Goal: Task Accomplishment & Management: Manage account settings

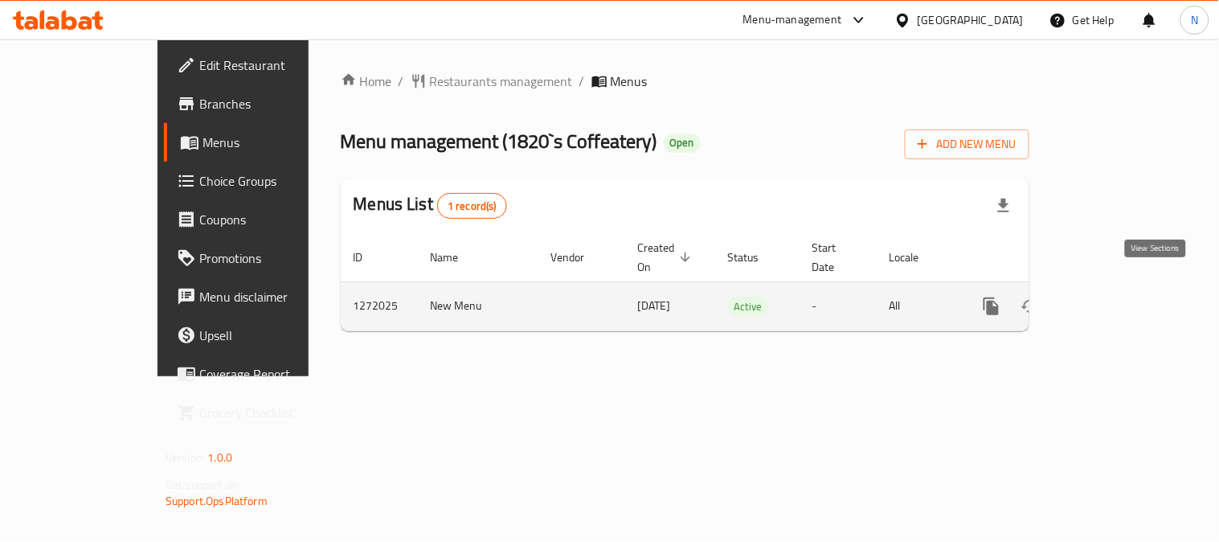
click at [1115, 299] on icon "enhanced table" at bounding box center [1107, 306] width 14 height 14
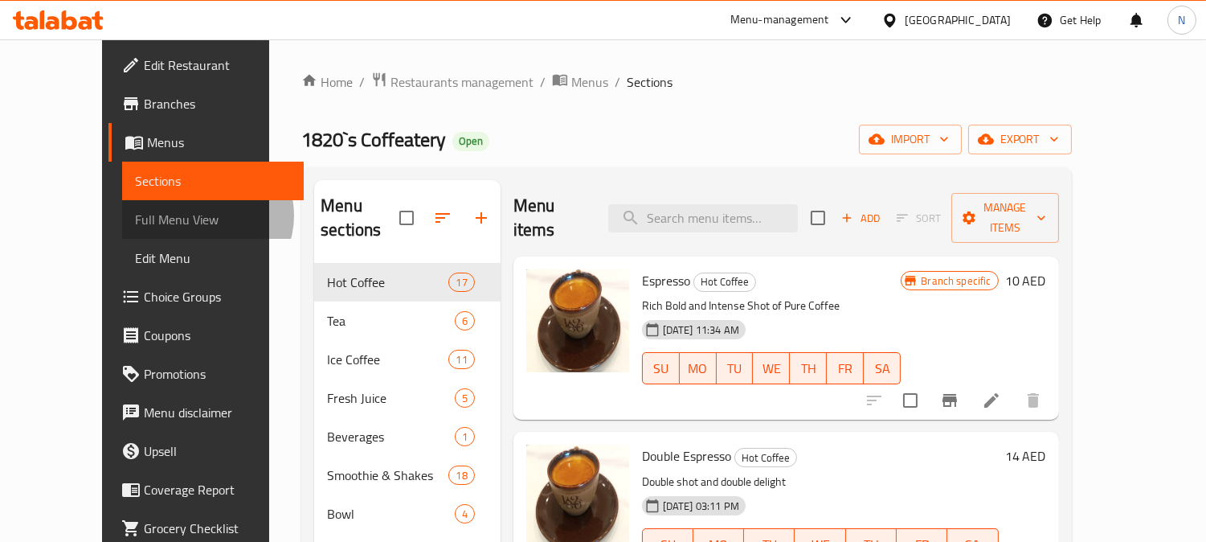
click at [135, 215] on span "Full Menu View" at bounding box center [213, 219] width 156 height 19
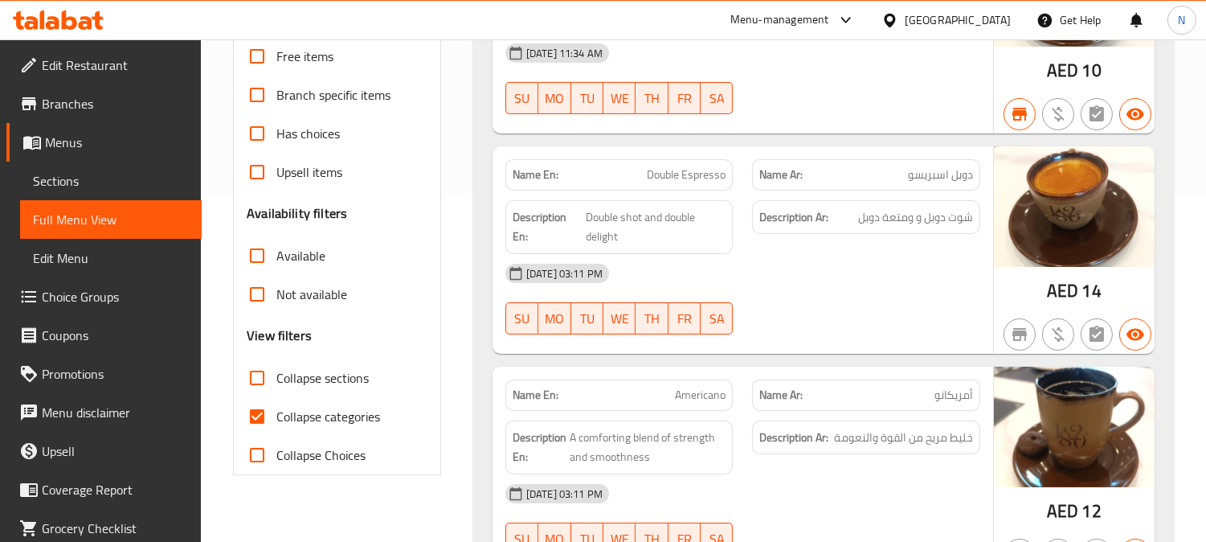
scroll to position [357, 0]
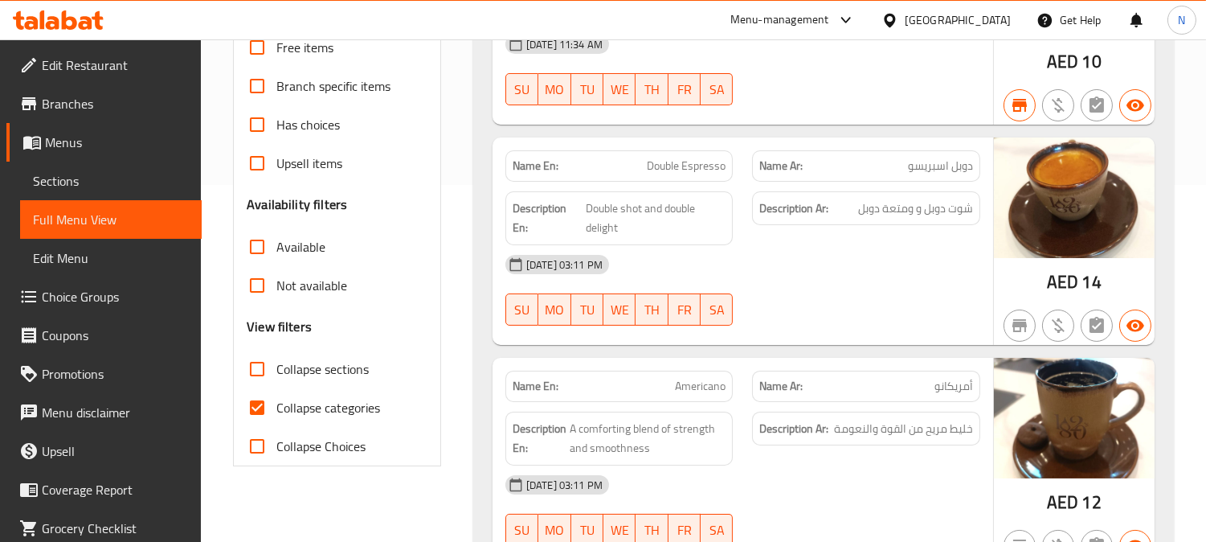
click at [252, 403] on input "Collapse categories" at bounding box center [257, 407] width 39 height 39
checkbox input "false"
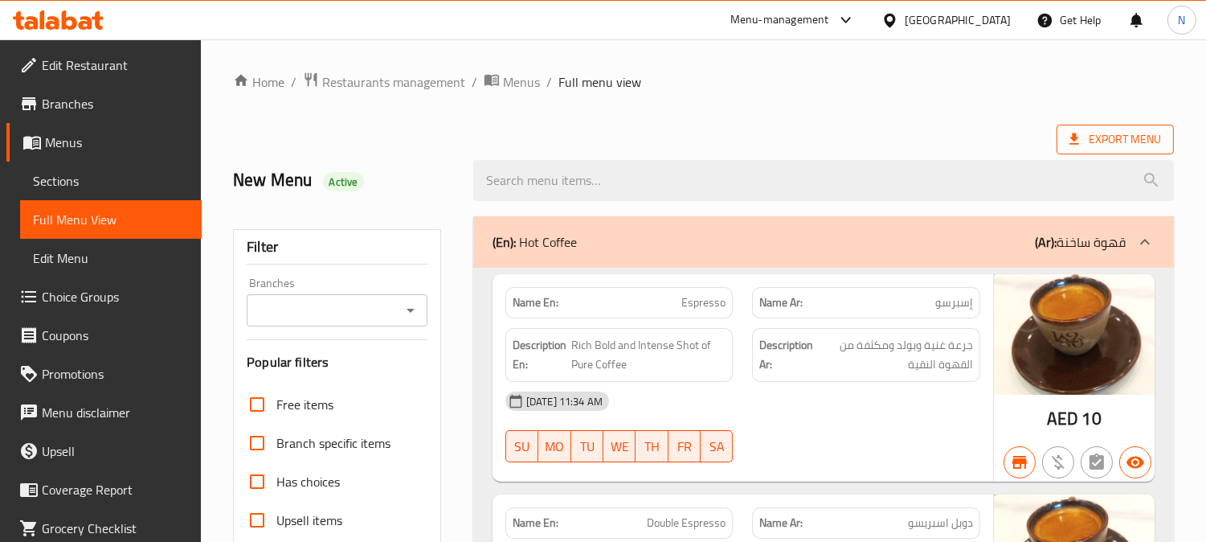
click at [1100, 138] on span "Export Menu" at bounding box center [1116, 139] width 92 height 20
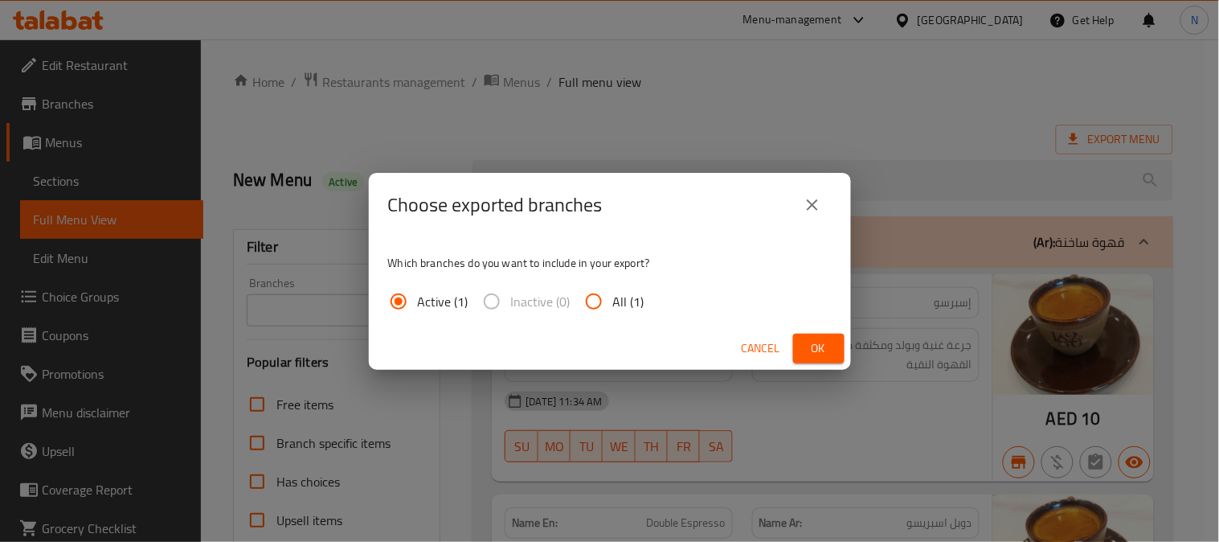
click at [584, 306] on input "All (1)" at bounding box center [594, 301] width 39 height 39
radio input "true"
click at [820, 351] on span "Ok" at bounding box center [819, 348] width 26 height 20
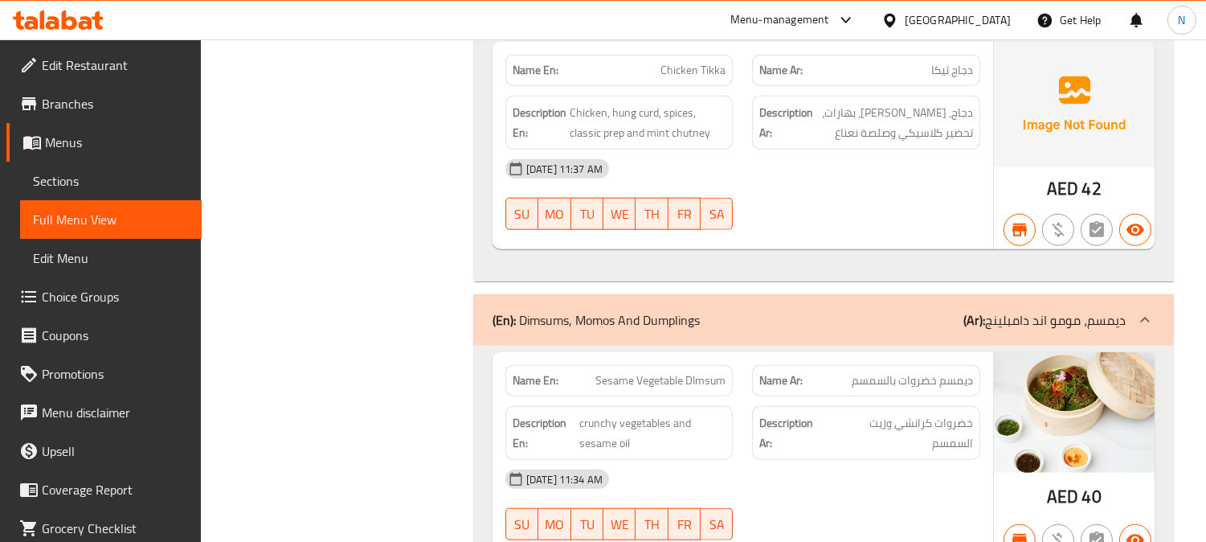
scroll to position [35537, 0]
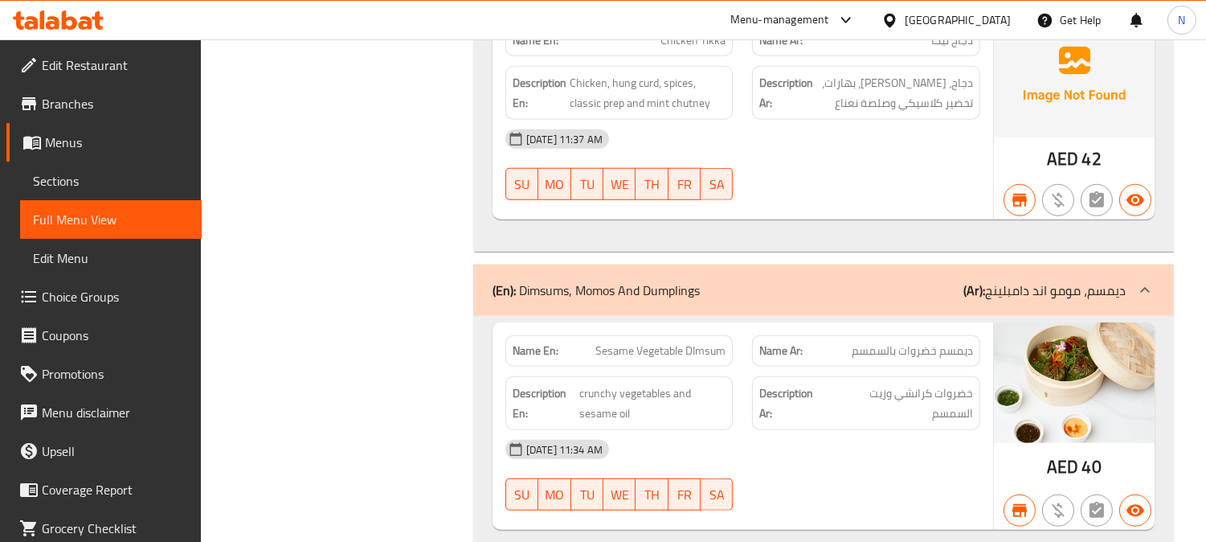
copy span "Wild Mushroom Cheese"
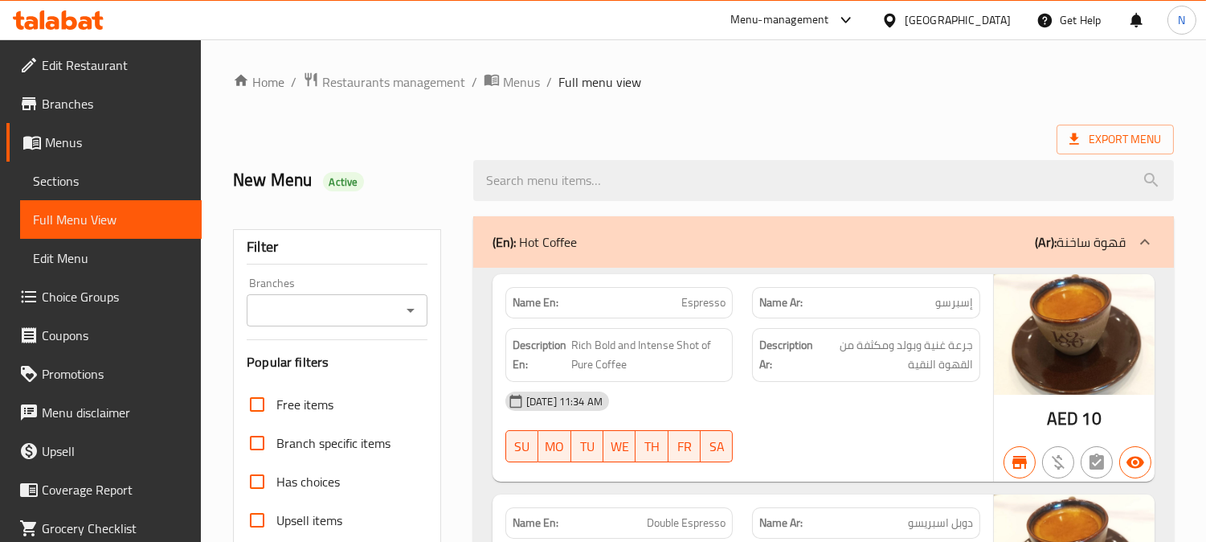
click at [78, 177] on span "Sections" at bounding box center [111, 180] width 156 height 19
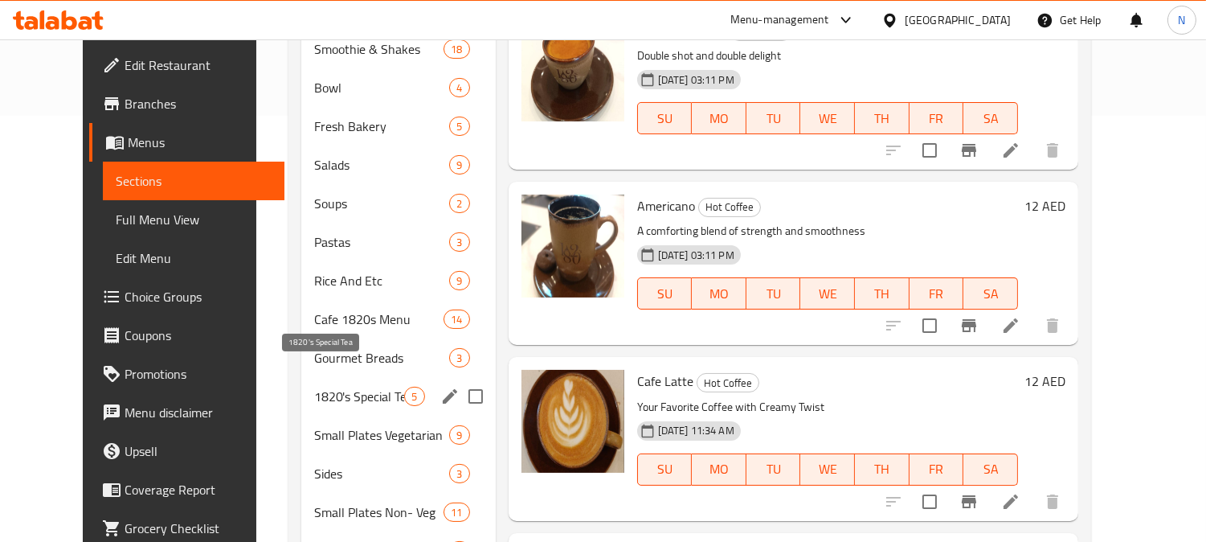
scroll to position [535, 0]
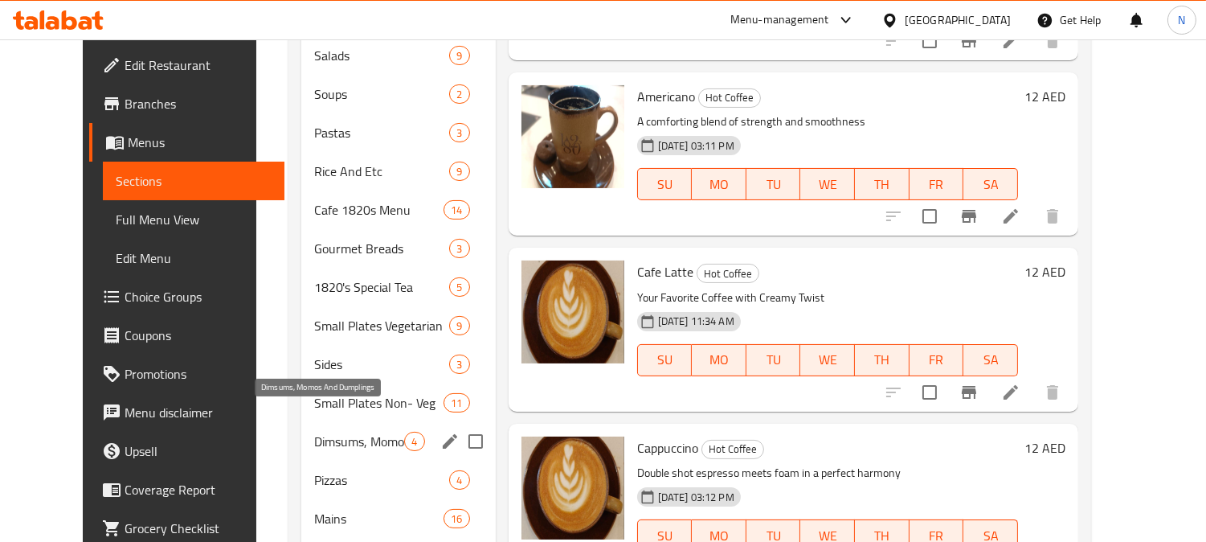
click at [319, 432] on span "Dimsums, Momos And Dumplings" at bounding box center [359, 441] width 91 height 19
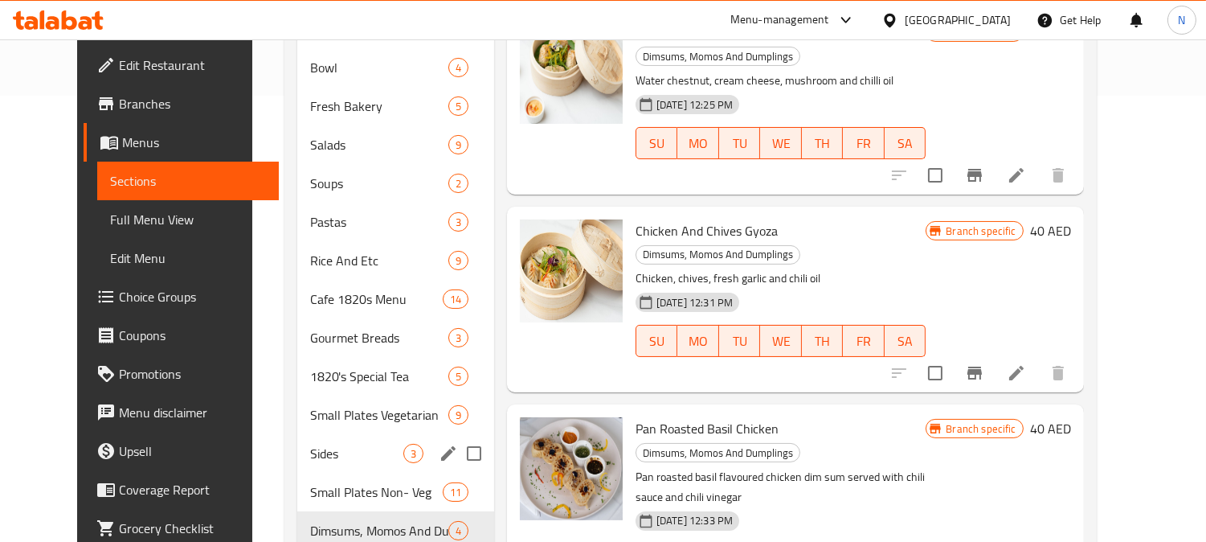
scroll to position [535, 0]
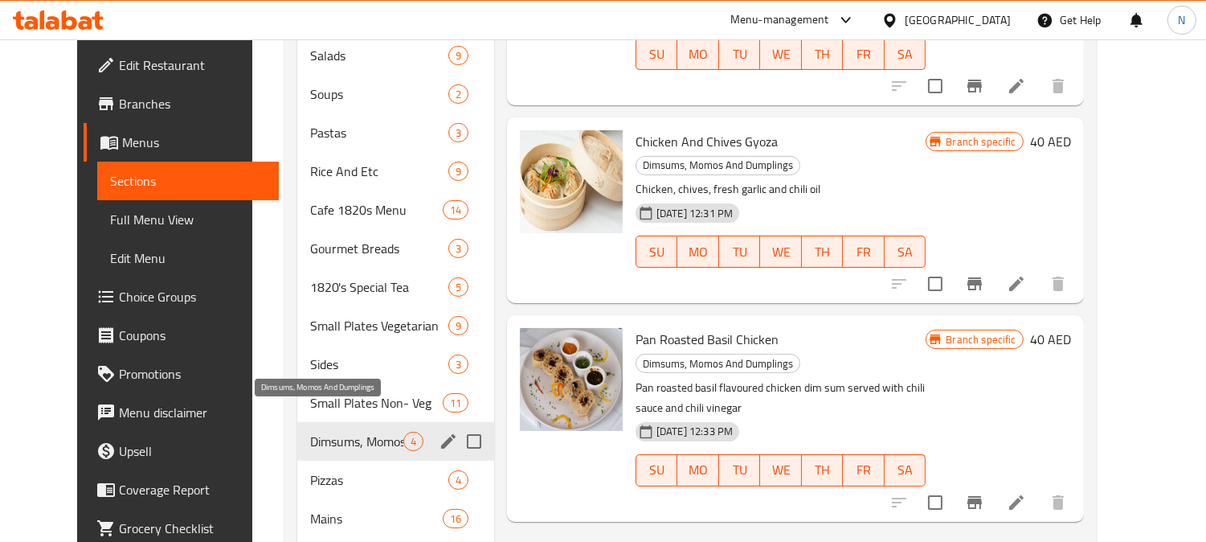
click at [346, 432] on span "Dimsums, Momos And Dumplings" at bounding box center [356, 441] width 92 height 19
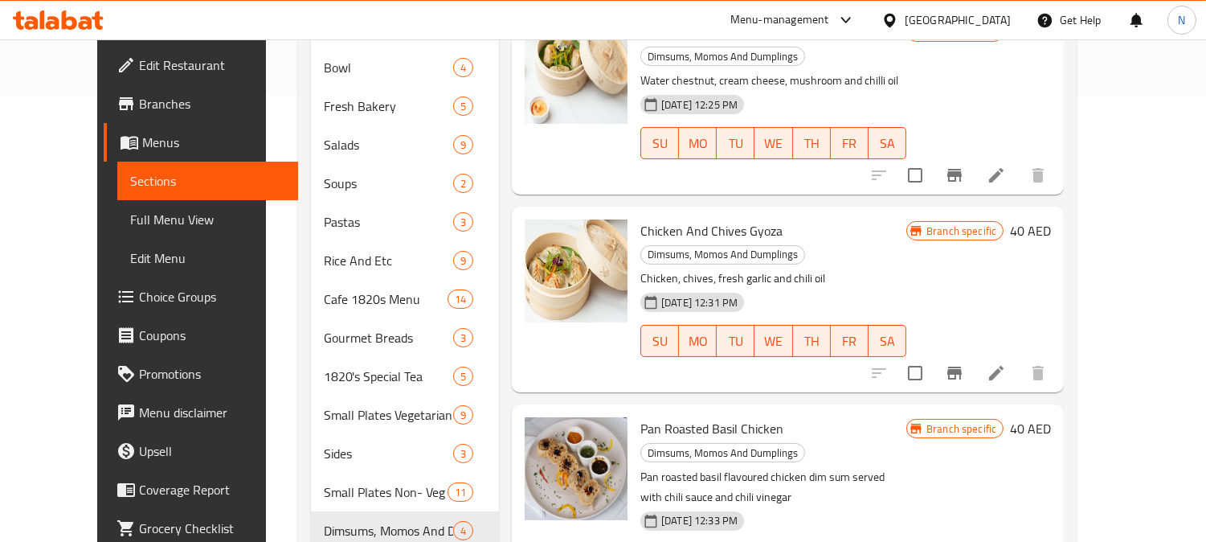
scroll to position [162, 0]
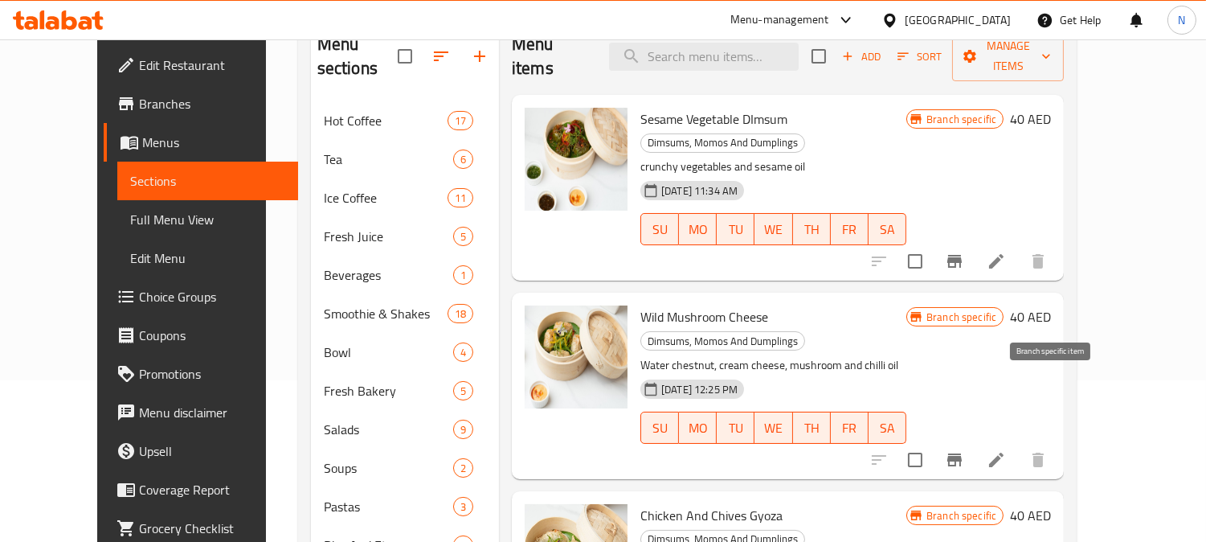
click at [962, 453] on icon "Branch-specific-item" at bounding box center [955, 459] width 14 height 13
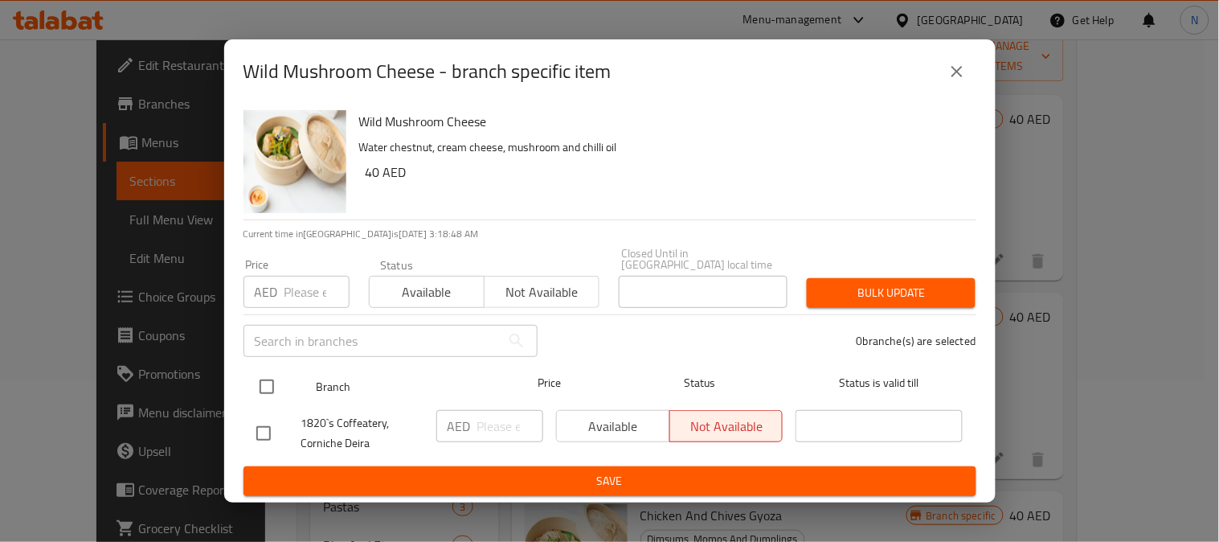
click at [270, 384] on input "checkbox" at bounding box center [267, 387] width 34 height 34
checkbox input "true"
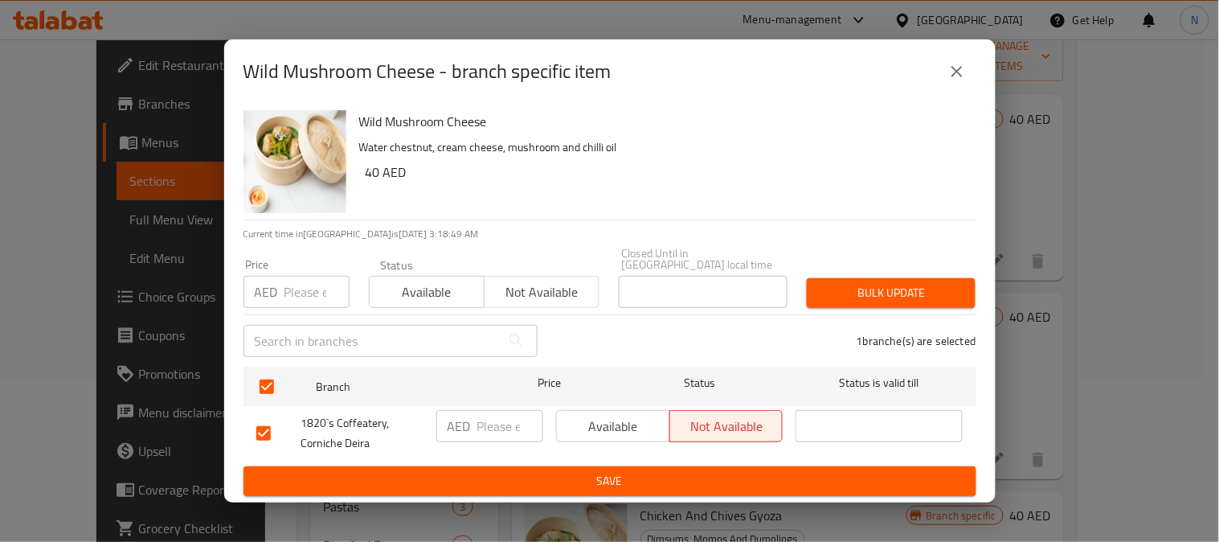
click at [488, 432] on input "number" at bounding box center [510, 426] width 66 height 32
paste input "22"
type input "22"
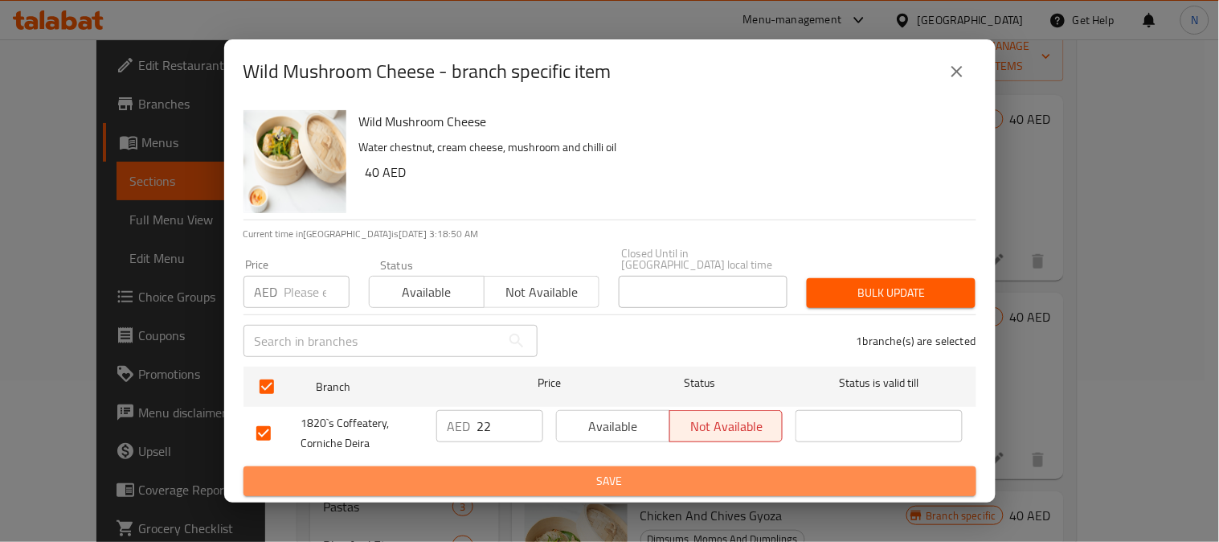
click at [533, 482] on span "Save" at bounding box center [609, 481] width 707 height 20
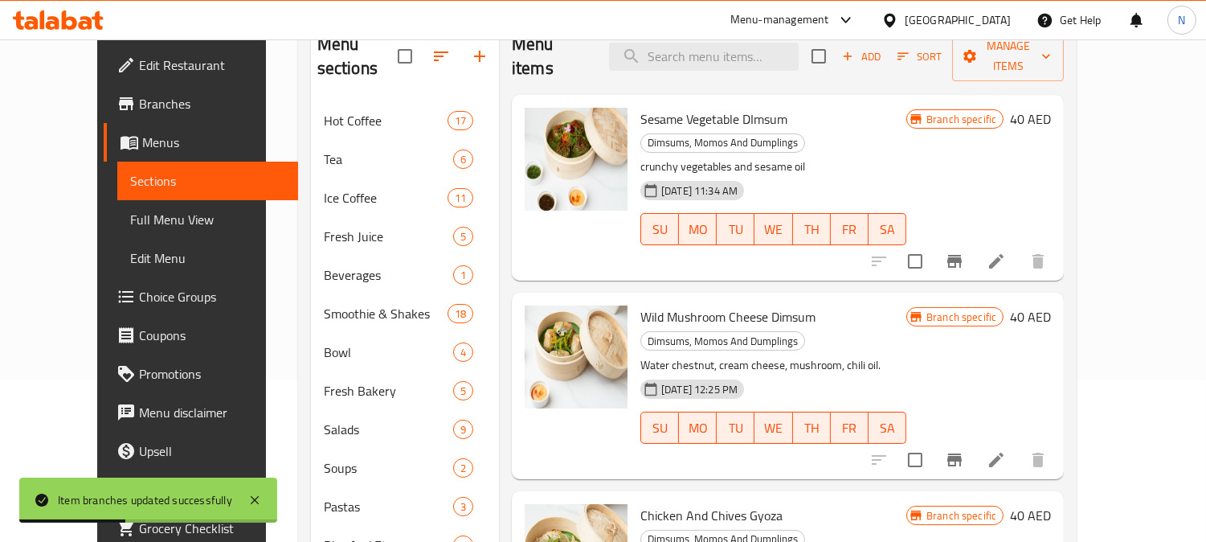
scroll to position [537, 0]
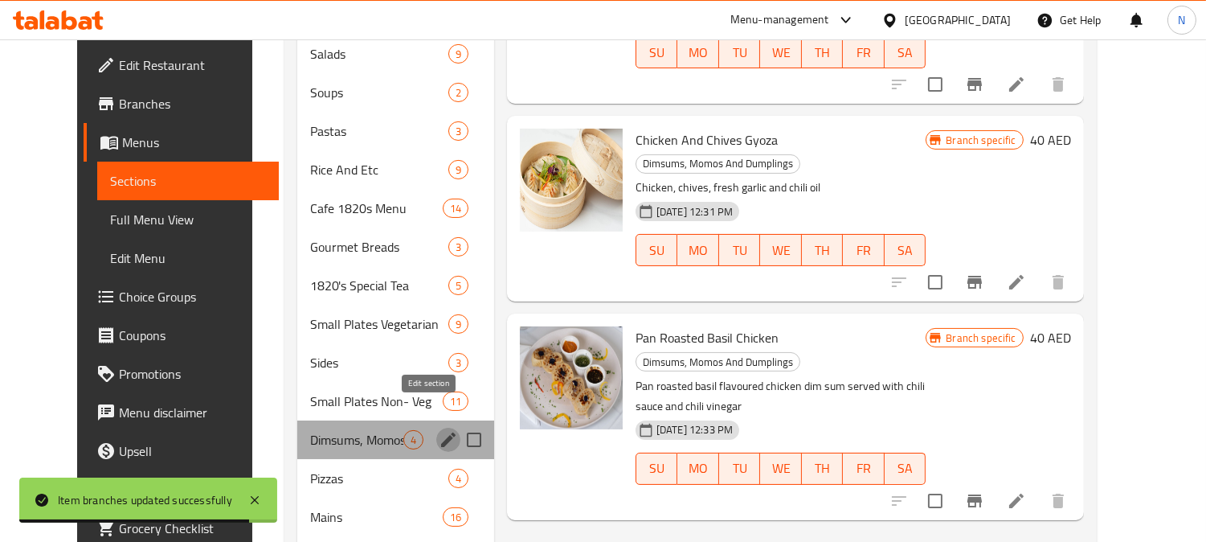
click at [439, 430] on icon "edit" at bounding box center [448, 439] width 19 height 19
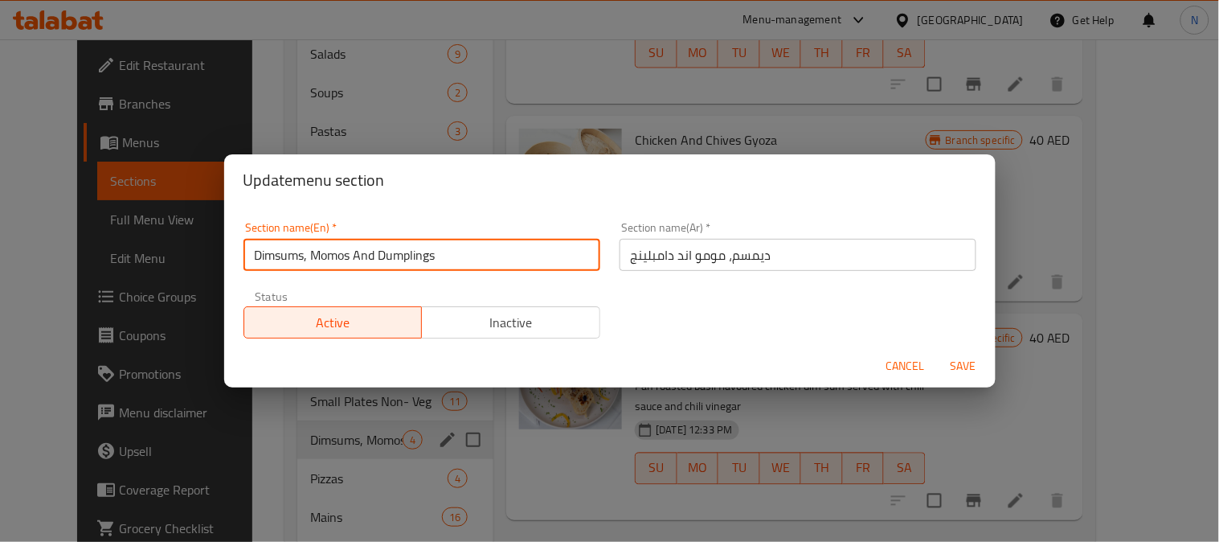
drag, startPoint x: 299, startPoint y: 261, endPoint x: 542, endPoint y: 265, distance: 242.8
click at [542, 265] on input "Dimsums, Momos And Dumplings" at bounding box center [422, 255] width 357 height 32
type input "Dimsum"
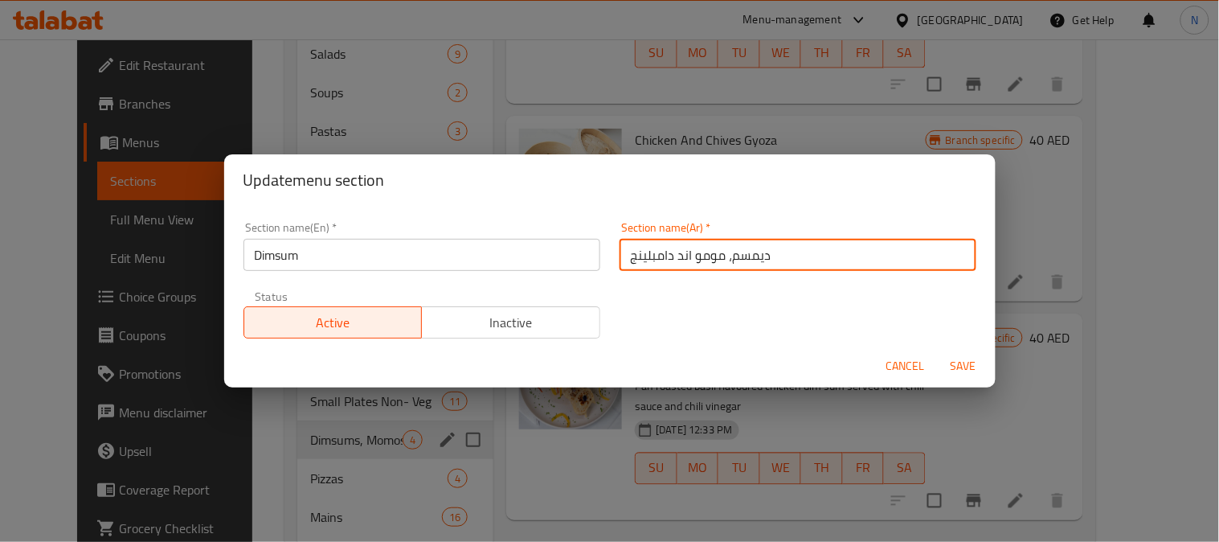
click at [735, 259] on input "ديمسم، مومو اند دامبلينج" at bounding box center [798, 255] width 357 height 32
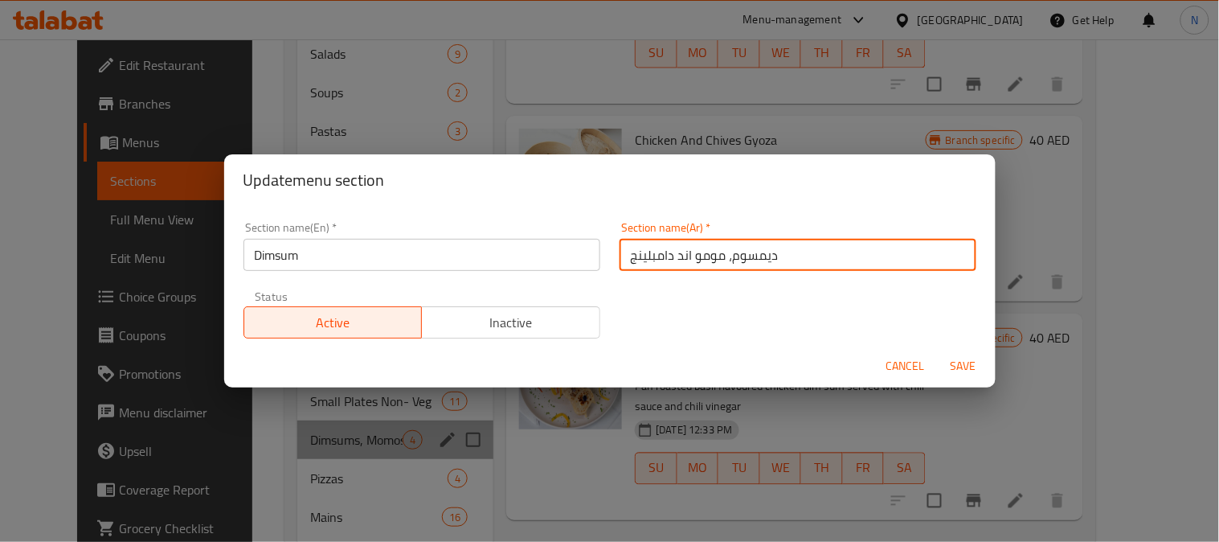
drag, startPoint x: 722, startPoint y: 263, endPoint x: 545, endPoint y: 269, distance: 176.9
click at [545, 269] on div "Section name(En)   * Dimsum Section name(En) * Section name(Ar)   * ديمسوم، موم…" at bounding box center [610, 280] width 752 height 136
drag, startPoint x: 669, startPoint y: 256, endPoint x: 684, endPoint y: 256, distance: 15.3
click at [684, 256] on input "ديمسوم،" at bounding box center [798, 255] width 357 height 32
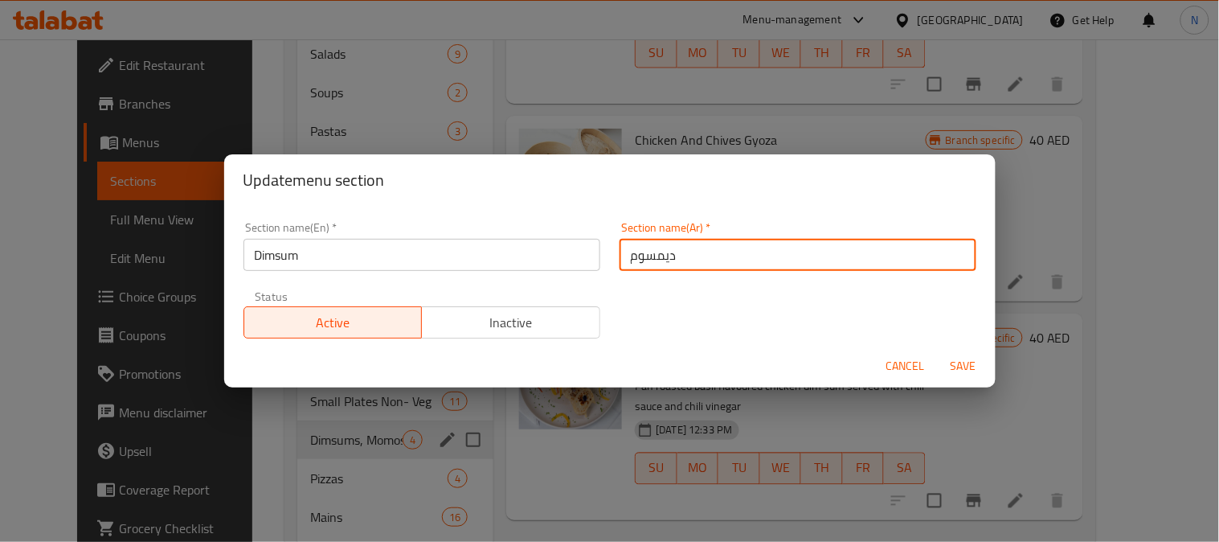
type input "ديمسوم"
click at [938, 351] on button "Save" at bounding box center [963, 366] width 51 height 30
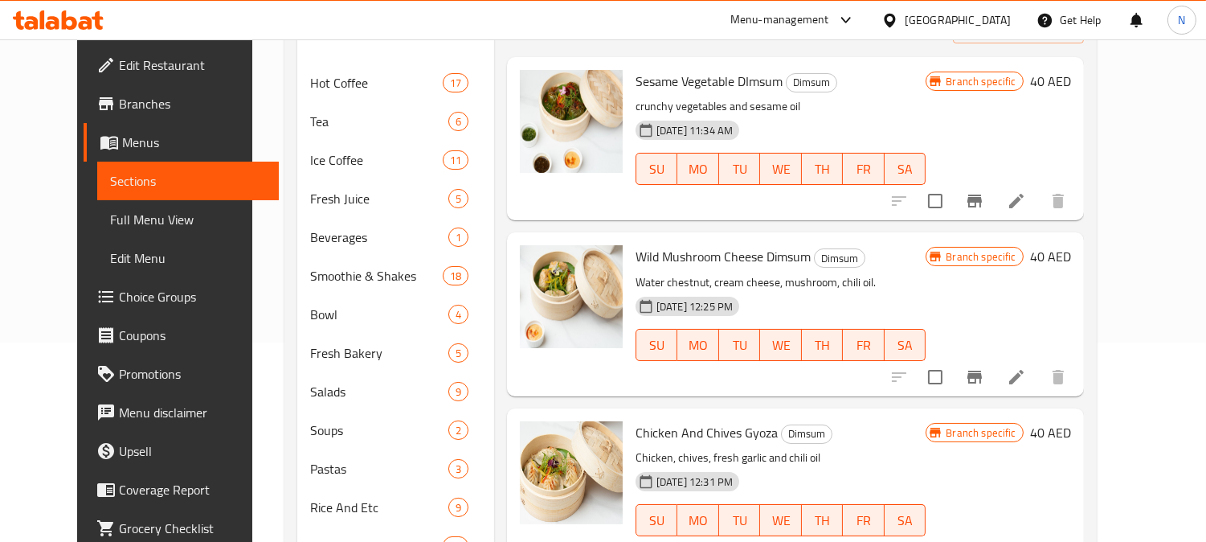
scroll to position [91, 0]
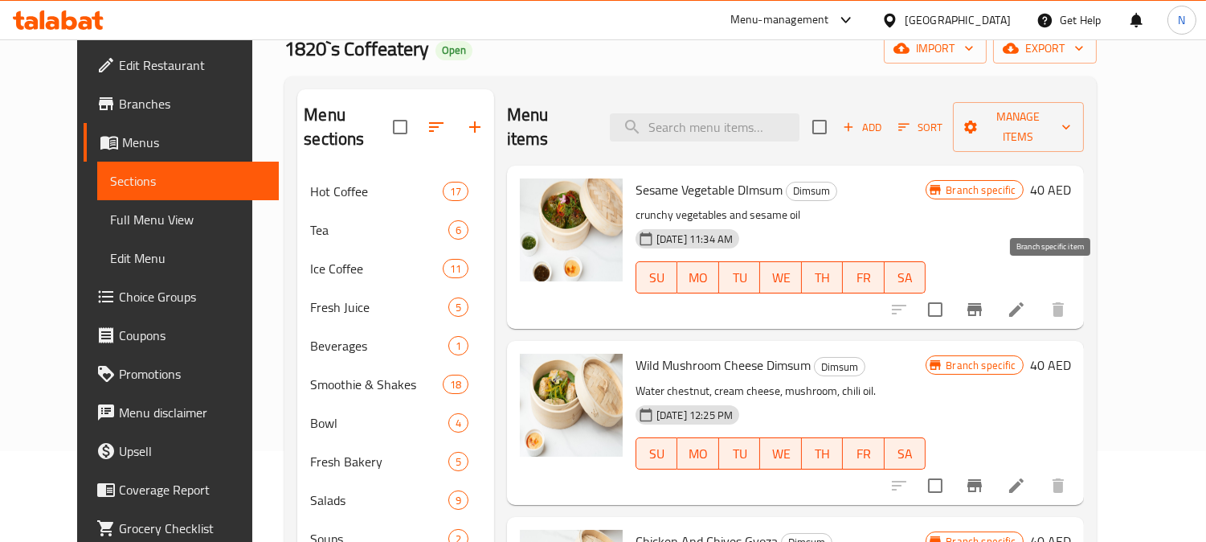
click at [985, 300] on icon "Branch-specific-item" at bounding box center [974, 309] width 19 height 19
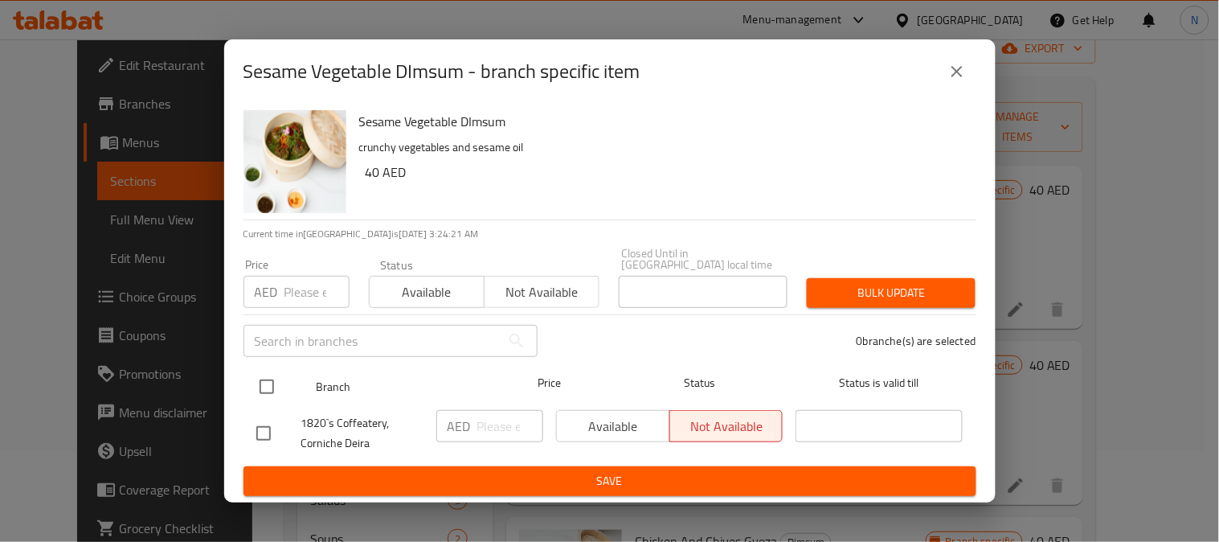
click at [275, 390] on input "checkbox" at bounding box center [267, 387] width 34 height 34
checkbox input "true"
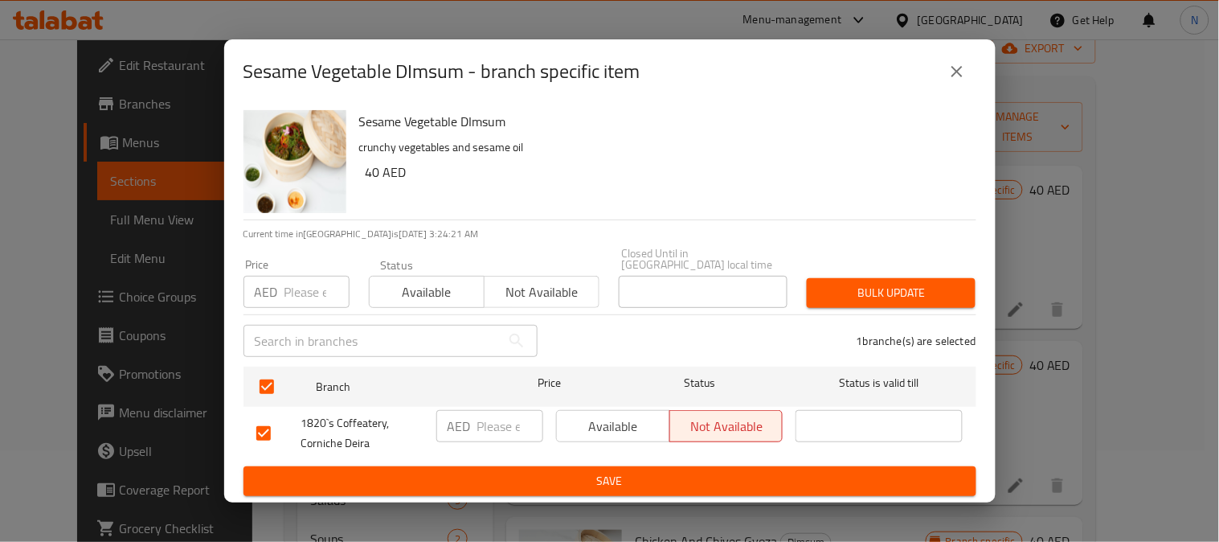
click at [506, 428] on input "number" at bounding box center [510, 426] width 66 height 32
paste input "20"
type input "20"
click at [536, 481] on span "Save" at bounding box center [609, 481] width 707 height 20
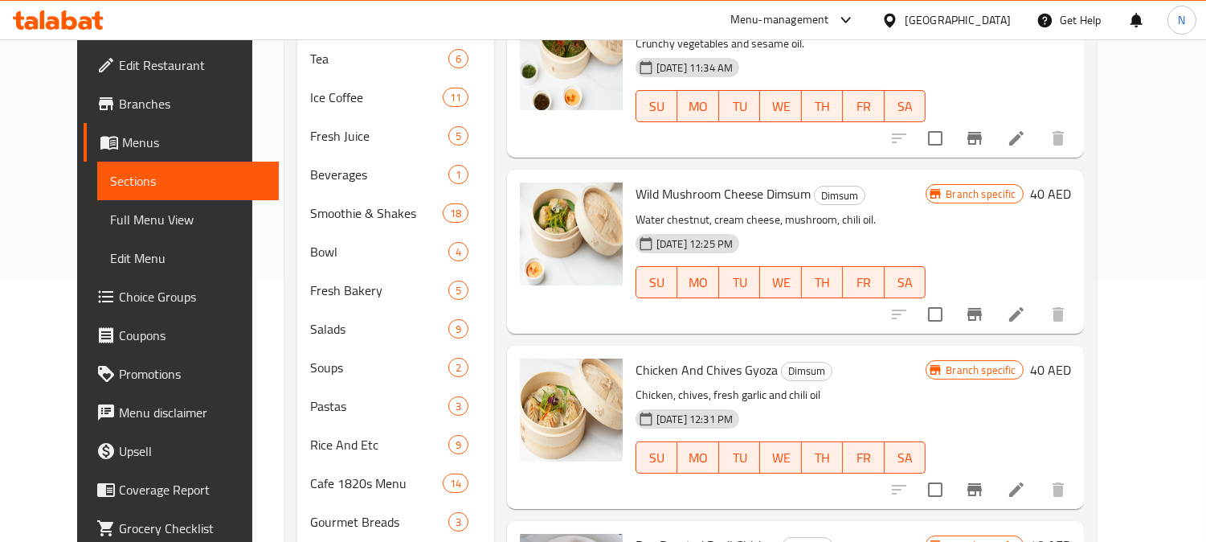
scroll to position [269, 0]
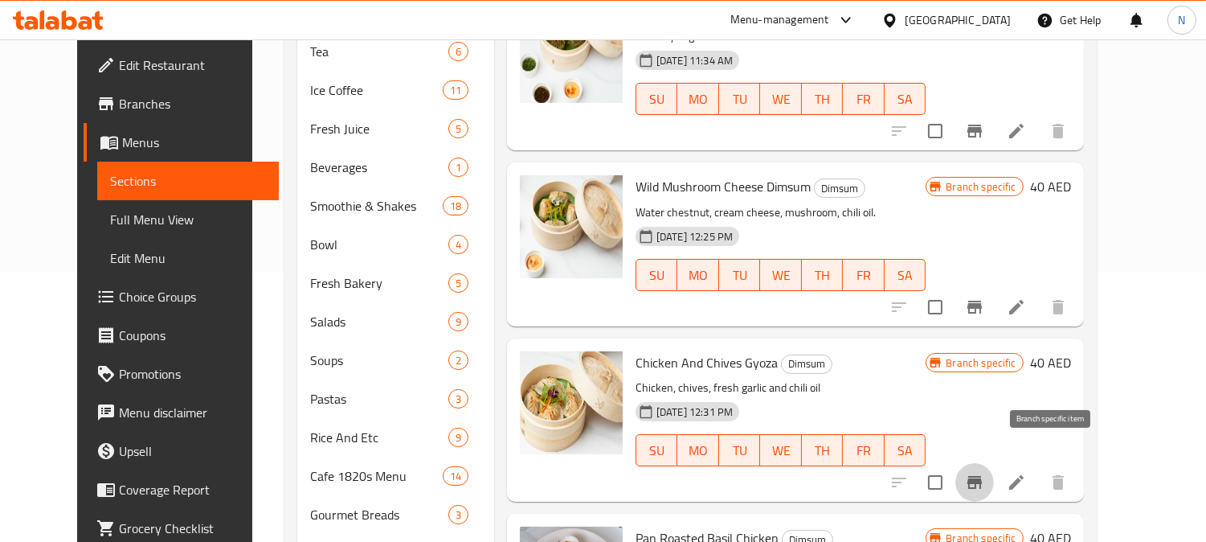
click at [985, 473] on icon "Branch-specific-item" at bounding box center [974, 482] width 19 height 19
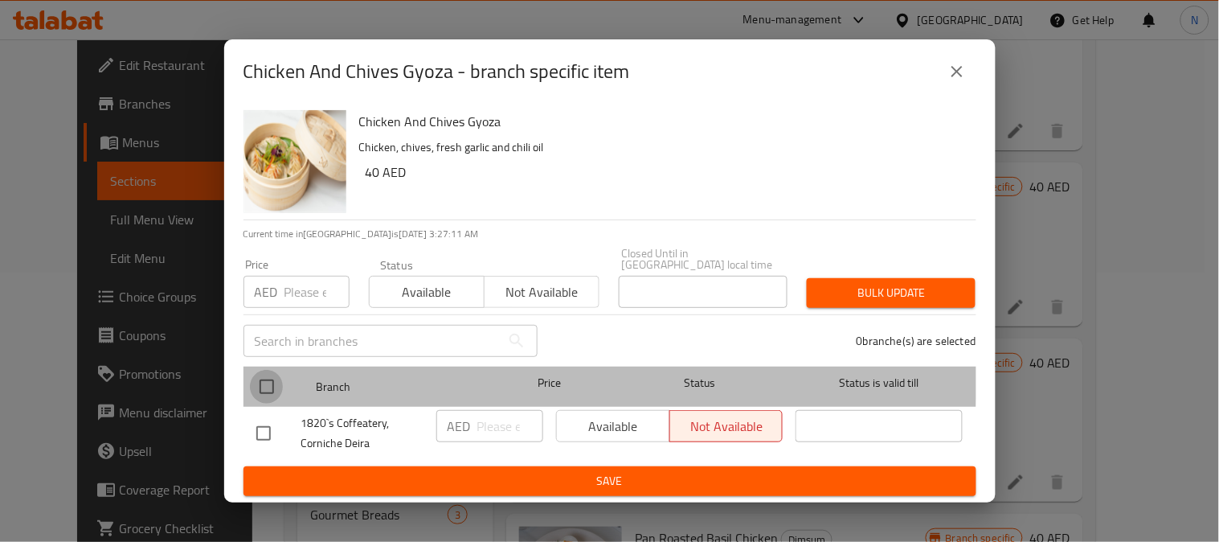
drag, startPoint x: 260, startPoint y: 376, endPoint x: 567, endPoint y: 412, distance: 310.0
click at [262, 376] on input "checkbox" at bounding box center [267, 387] width 34 height 34
checkbox input "true"
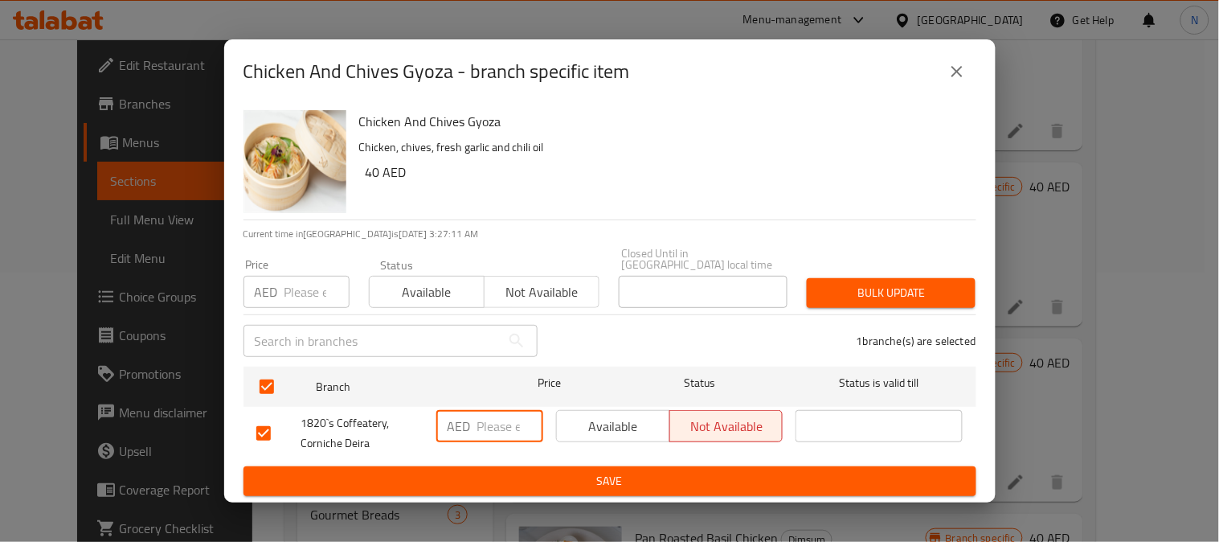
click at [505, 420] on input "number" at bounding box center [510, 426] width 66 height 32
paste input "22"
type input "22"
click at [543, 468] on button "Save" at bounding box center [610, 481] width 733 height 30
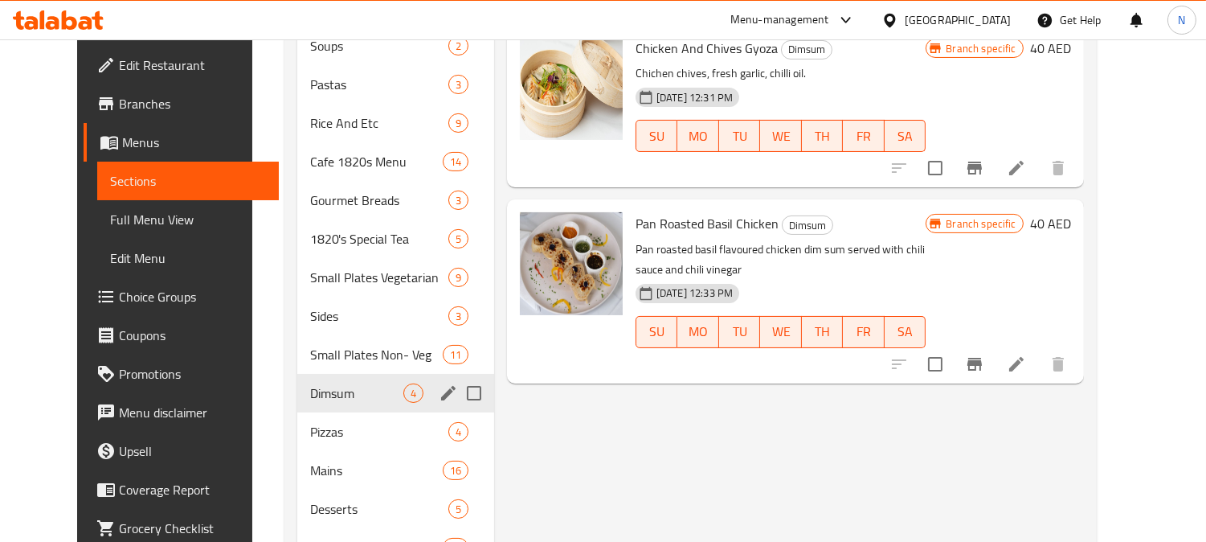
scroll to position [625, 0]
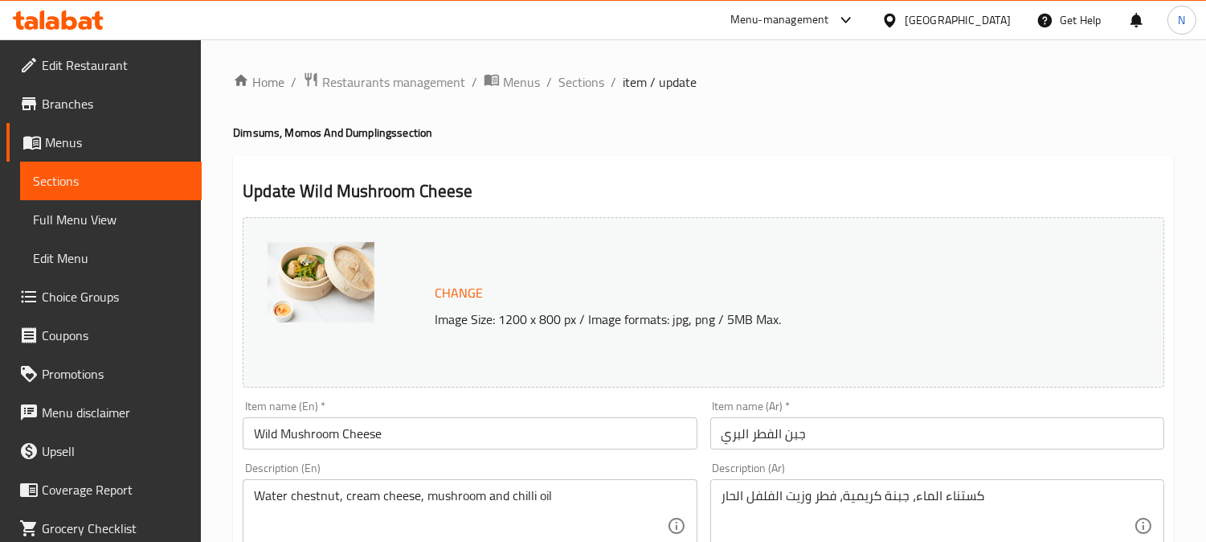
click at [485, 434] on input "Wild Mushroom Cheese" at bounding box center [470, 433] width 454 height 32
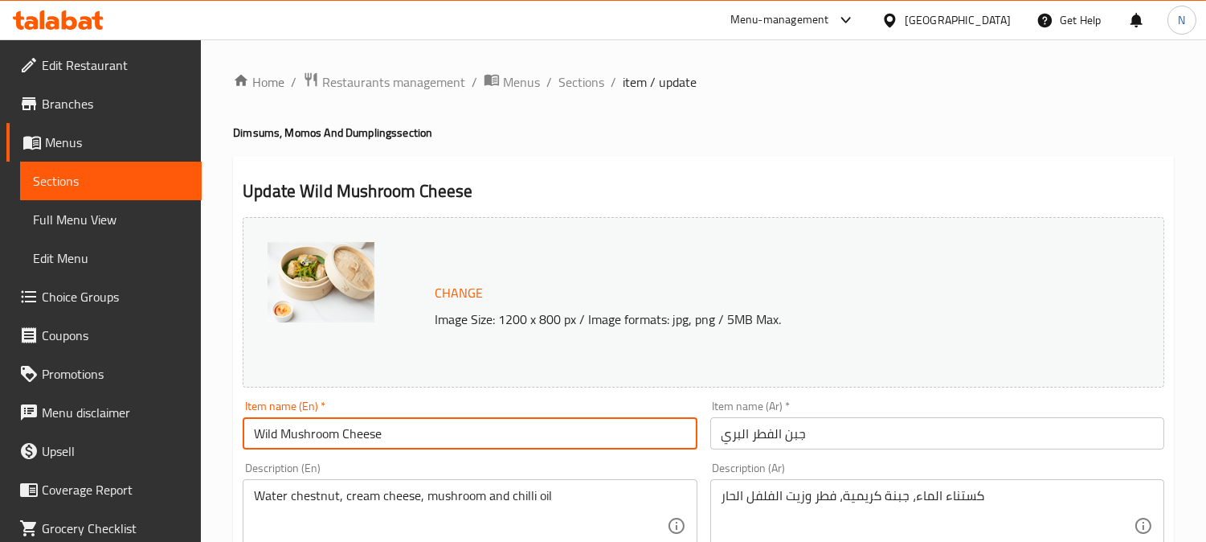
click at [485, 434] on input "Wild Mushroom Cheese" at bounding box center [470, 433] width 454 height 32
click at [310, 432] on input "Wild Mushroom Cheese" at bounding box center [470, 433] width 454 height 32
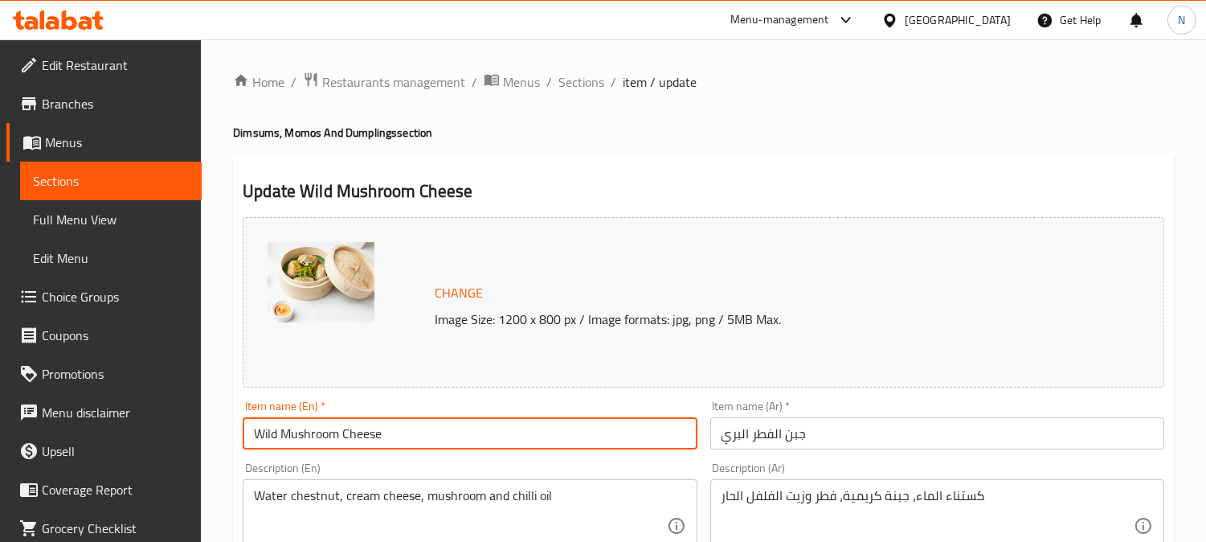
click at [399, 434] on input "Wild Mushroom Cheese" at bounding box center [470, 433] width 454 height 32
paste input "ILD MUSHROOM CHEESE DIM SUM"
click at [429, 440] on input "WILD MUSHROOM CHEESE DIM SUM" at bounding box center [470, 433] width 454 height 32
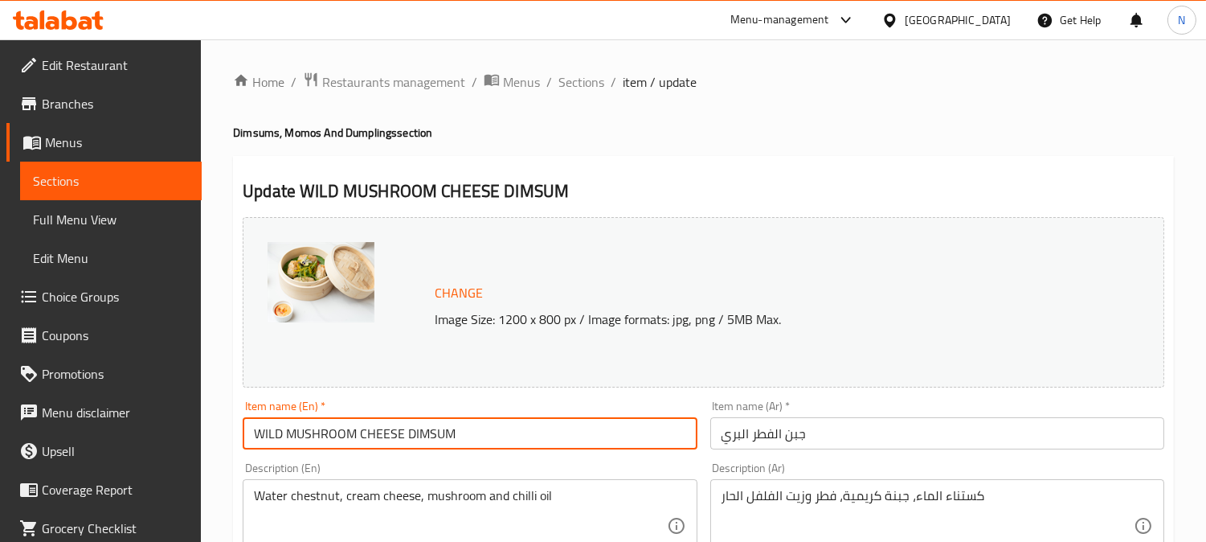
click at [445, 435] on input "WILD MUSHROOM CHEESE DIMSUM" at bounding box center [470, 433] width 454 height 32
click at [422, 427] on input "WILD MUSHROOM CHEESE DIMSUM" at bounding box center [470, 433] width 454 height 32
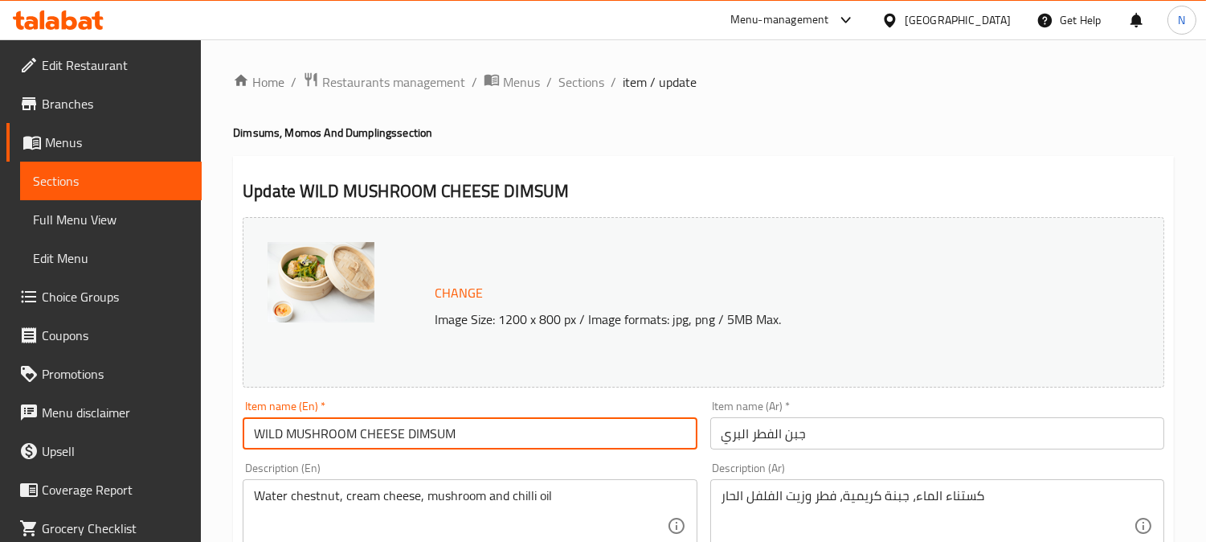
click at [422, 427] on input "WILD MUSHROOM CHEESE DIMSUM" at bounding box center [470, 433] width 454 height 32
click at [503, 445] on input "WILD MUSHROOM CHEESE DIMSUM" at bounding box center [470, 433] width 454 height 32
paste input "ild Mushroom Cheese Dimsum"
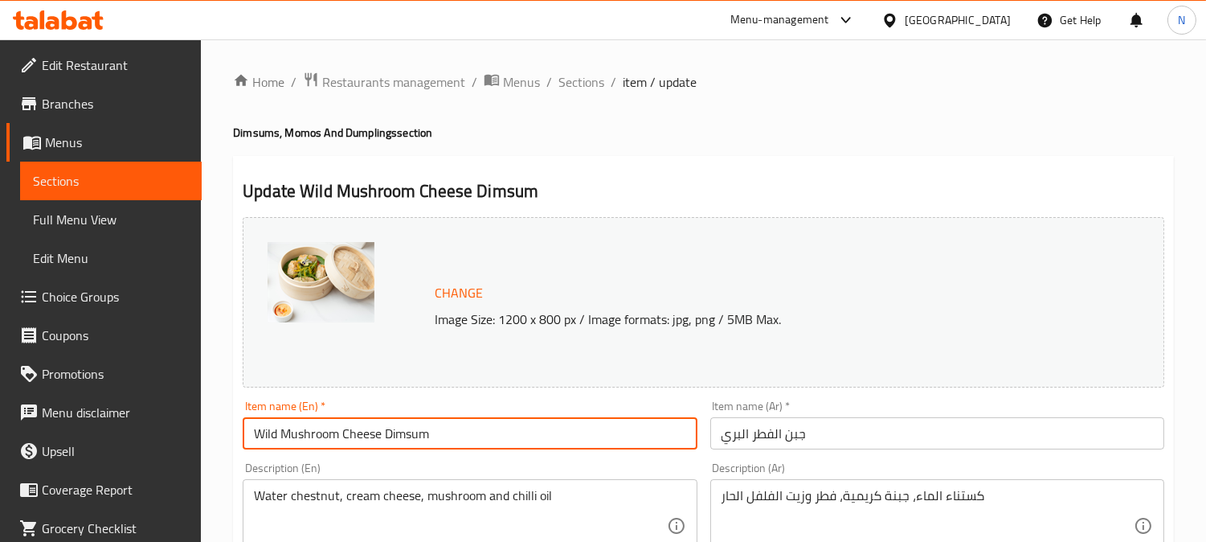
type input "Wild Mushroom Cheese Dimsum"
click at [769, 436] on input "جبن الفطر البري" at bounding box center [938, 433] width 454 height 32
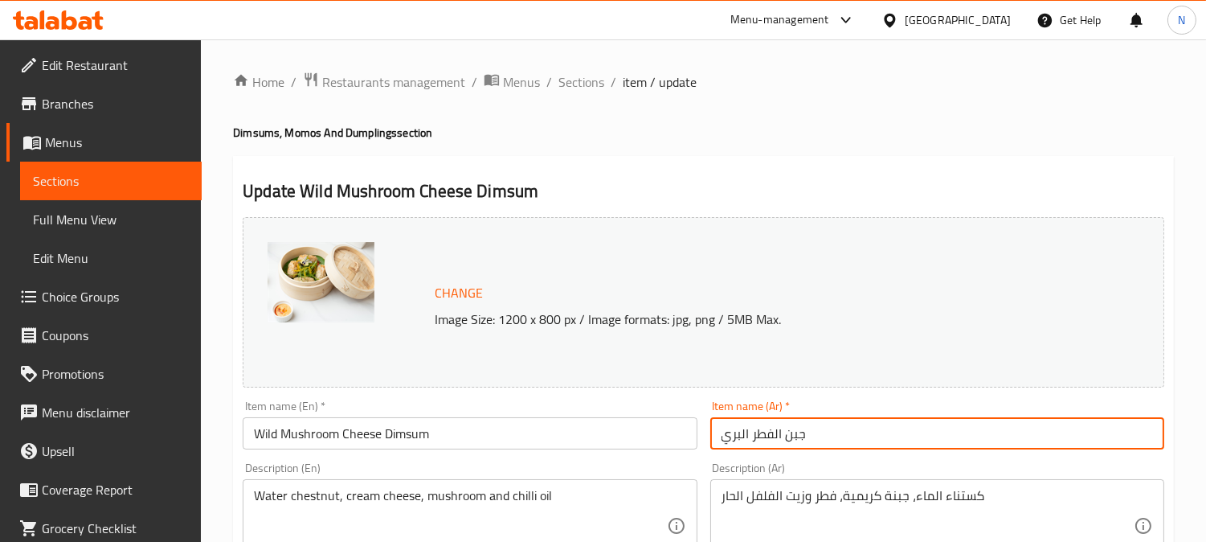
click at [769, 436] on input "جبن الفطر البري" at bounding box center [938, 433] width 454 height 32
paste input "يمسوم بالجبن و"
click at [794, 436] on input "ديمسوم بالجبن والفطر البري" at bounding box center [938, 433] width 454 height 32
type input "ديمسوم بالجبنة والفطر البري"
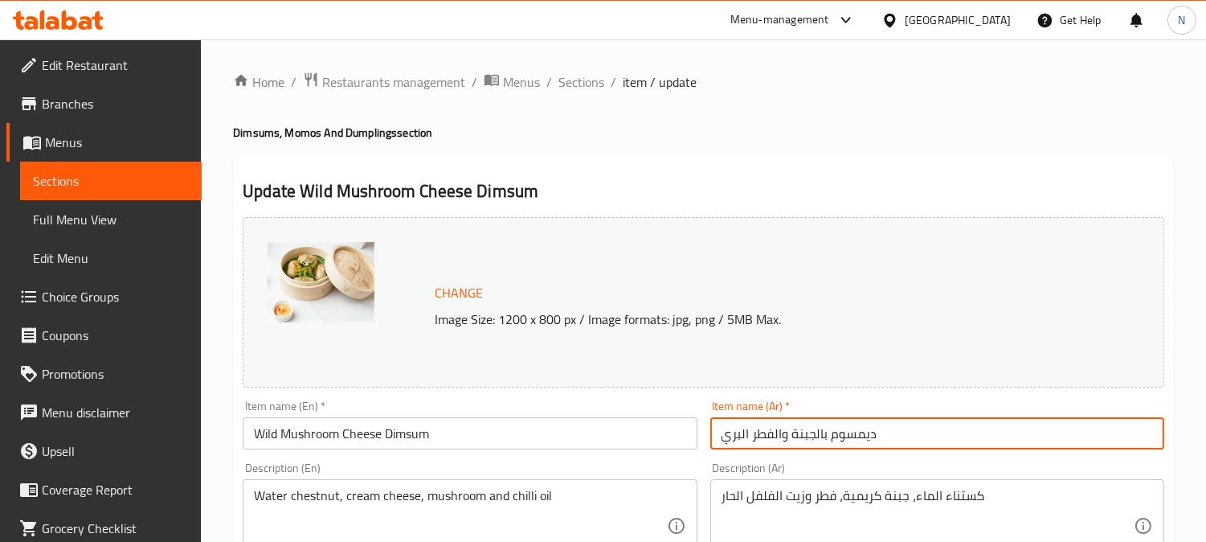
click at [399, 495] on textarea "Water chestnut, cream cheese, mushroom and chilli oil" at bounding box center [460, 526] width 412 height 76
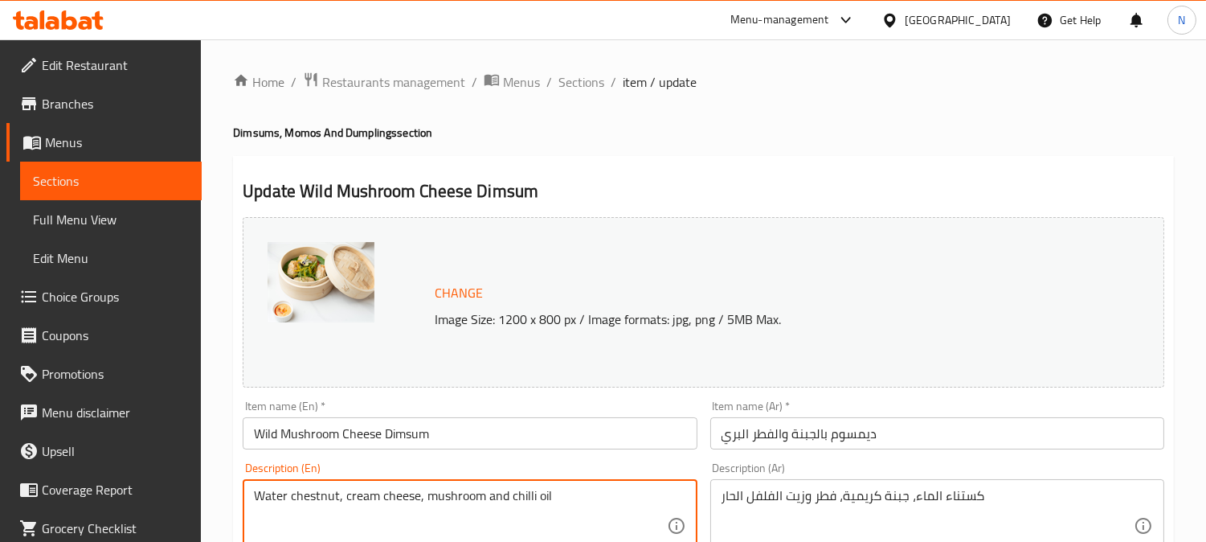
click at [399, 495] on textarea "Water chestnut, cream cheese, mushroom and chilli oil" at bounding box center [460, 526] width 412 height 76
paste textarea "ILD MUSHROOM CHEESE DIM SUM"
click at [551, 489] on textarea "WILD MUSHROOM CHEESE DIM SUM" at bounding box center [460, 526] width 412 height 76
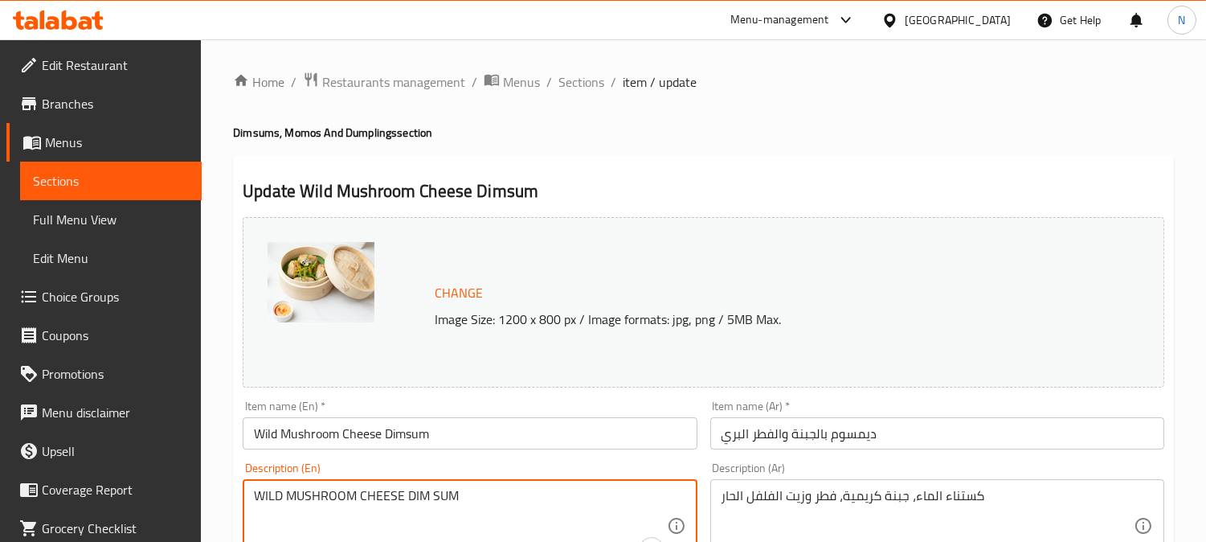
click at [551, 489] on textarea "WILD MUSHROOM CHEESE DIM SUM" at bounding box center [460, 526] width 412 height 76
paste textarea "water chestnut,cream cheese,mushroom,chili oil"
click at [338, 501] on textarea "water chestnut,cream cheese,mushroom,chili oil" at bounding box center [460, 526] width 412 height 76
click at [420, 500] on textarea "water chestnut, cream cheese,mushroom,chili oil" at bounding box center [460, 526] width 412 height 76
click at [487, 497] on textarea "water chestnut, cream cheese, mushroom,chili oil" at bounding box center [460, 526] width 412 height 76
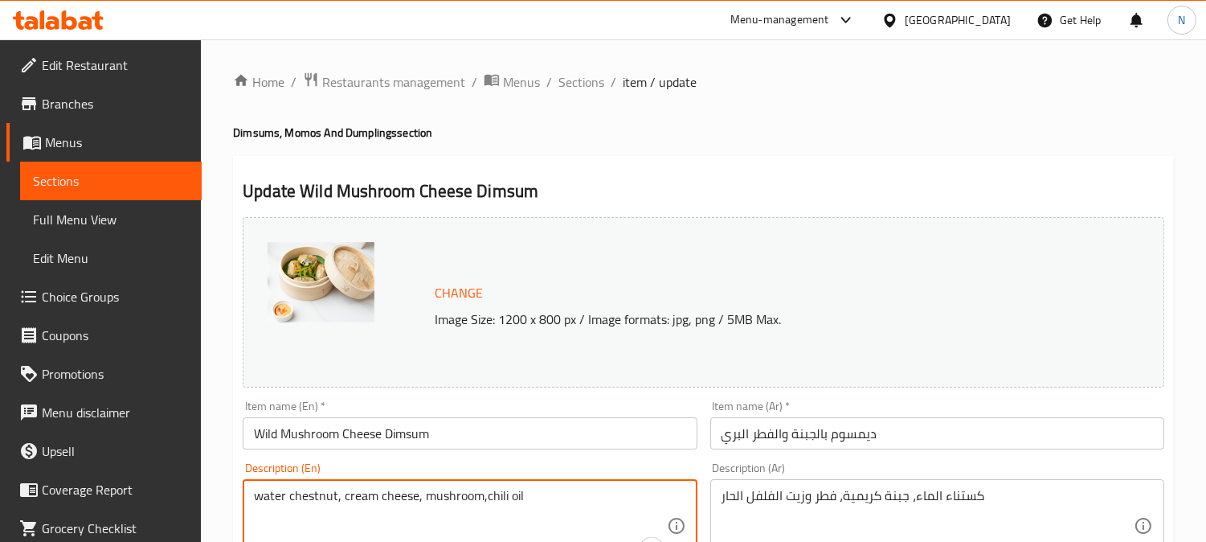
click at [482, 499] on textarea "water chestnut, cream cheese, mushroom,chili oil" at bounding box center [460, 526] width 412 height 76
click at [486, 497] on textarea "water chestnut, cream cheese, mushroom,chili oil" at bounding box center [460, 526] width 412 height 76
click at [555, 494] on textarea "water chestnut, cream cheese, mushroom, chili oil" at bounding box center [460, 526] width 412 height 76
click at [552, 494] on textarea "water chestnut, cream cheese, mushroom, chili oil." at bounding box center [460, 526] width 412 height 76
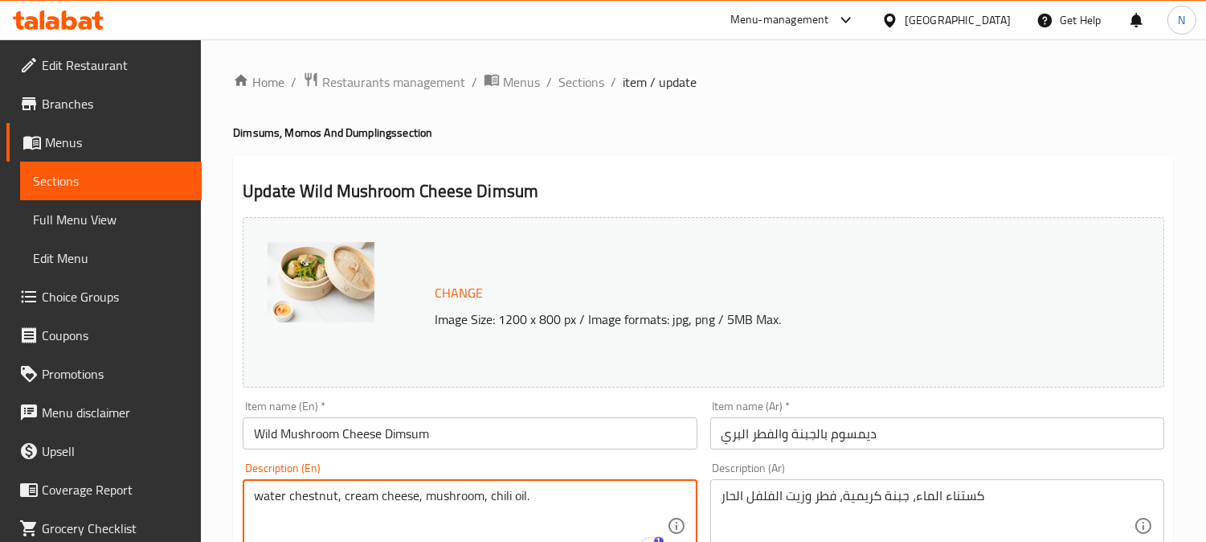
click at [552, 494] on textarea "water chestnut, cream cheese, mushroom, chili oil." at bounding box center [460, 526] width 412 height 76
click at [294, 489] on textarea "water chestnut, cream cheese, mushroom, chili oil." at bounding box center [460, 526] width 412 height 76
drag, startPoint x: 261, startPoint y: 502, endPoint x: 246, endPoint y: 505, distance: 15.6
click at [246, 505] on div "water chestnut, cream cheese, mushroom, chili oil. Description (En)" at bounding box center [470, 525] width 454 height 93
drag, startPoint x: 268, startPoint y: 500, endPoint x: 251, endPoint y: 506, distance: 18.1
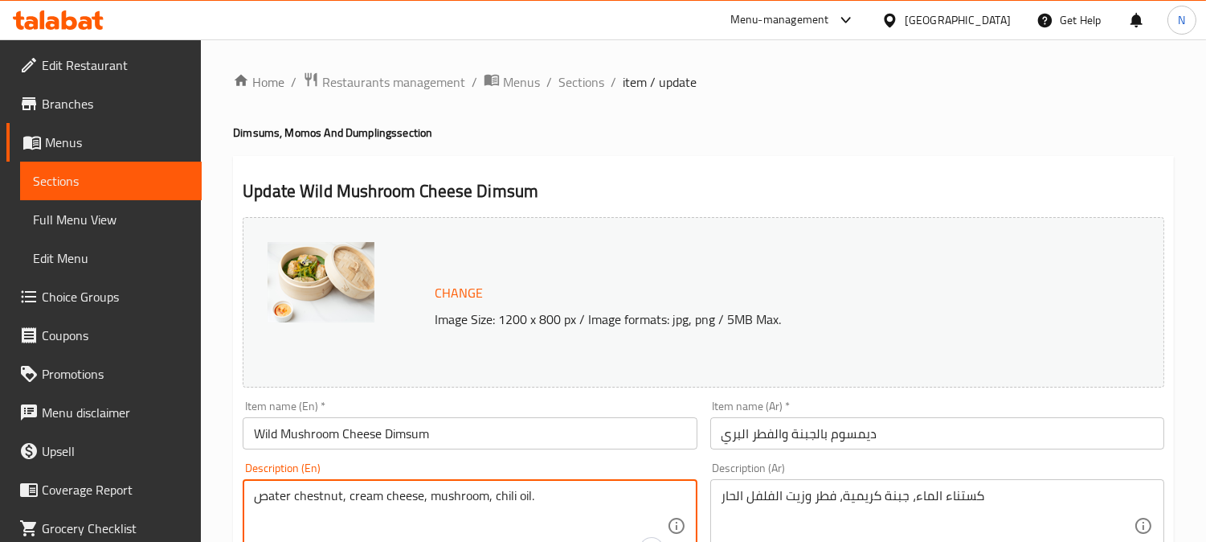
click at [251, 506] on div "صater chestnut, cream cheese, mushroom, chili oil. Description (En)" at bounding box center [470, 525] width 454 height 93
click at [286, 489] on textarea "Water chestnut, cream cheese, mushroom, chili oil." at bounding box center [460, 526] width 412 height 76
type textarea "Water chestnut, cream cheese, mushroom, chili oil."
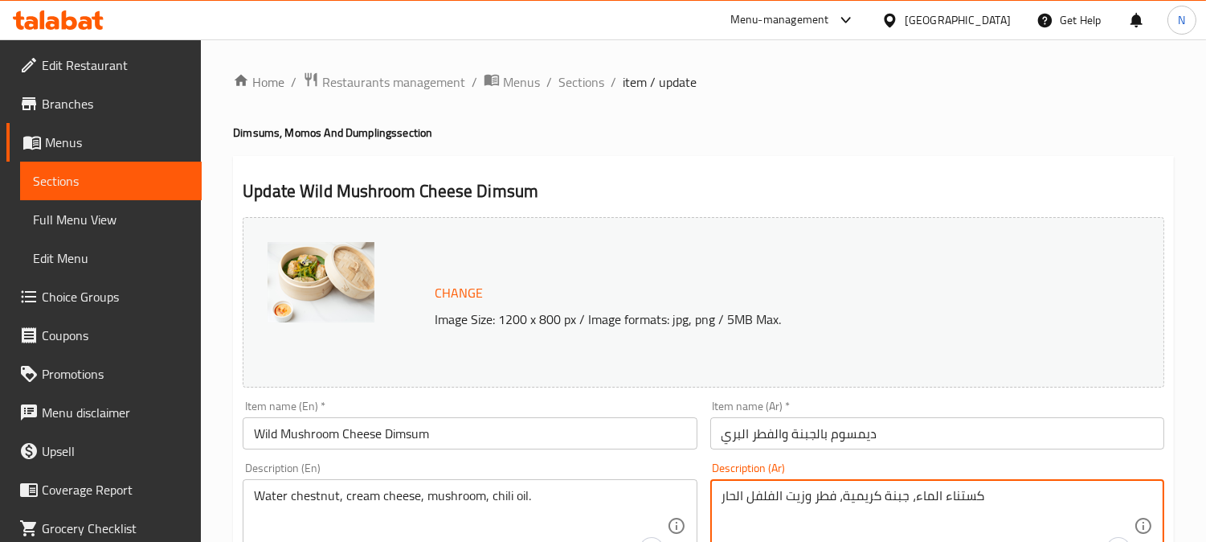
click at [829, 500] on textarea "كستناء الماء، جبنة كريمية، فطر وزيت الفلفل الحار" at bounding box center [928, 526] width 412 height 76
paste textarea "لجبن الكريمي، الفطر، زيت الفلفل الحار."
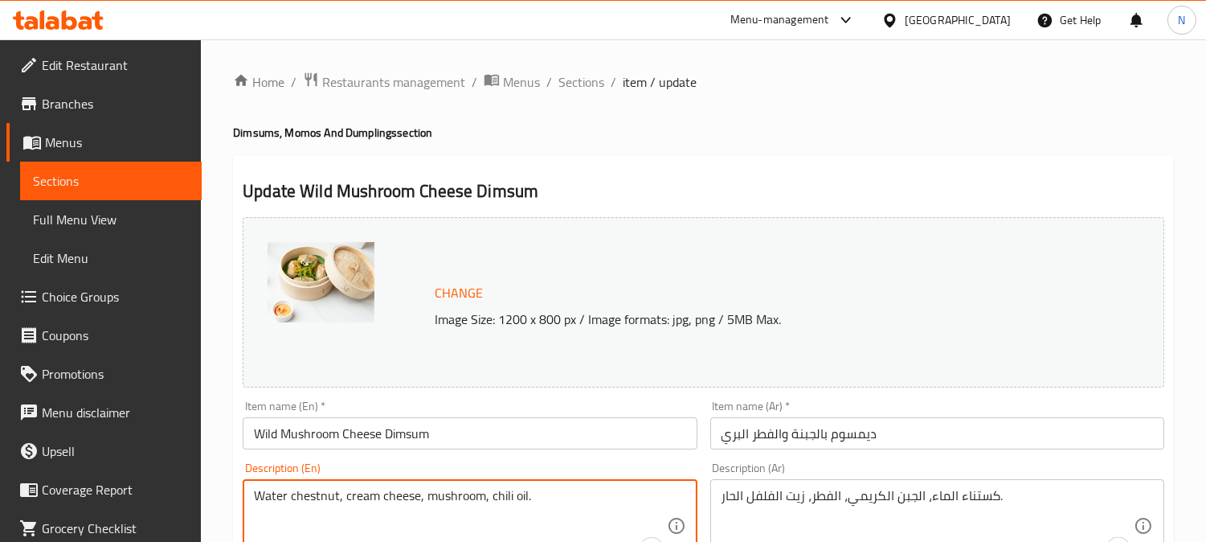
click at [326, 491] on textarea "Water chestnut, cream cheese, mushroom, chili oil." at bounding box center [460, 526] width 412 height 76
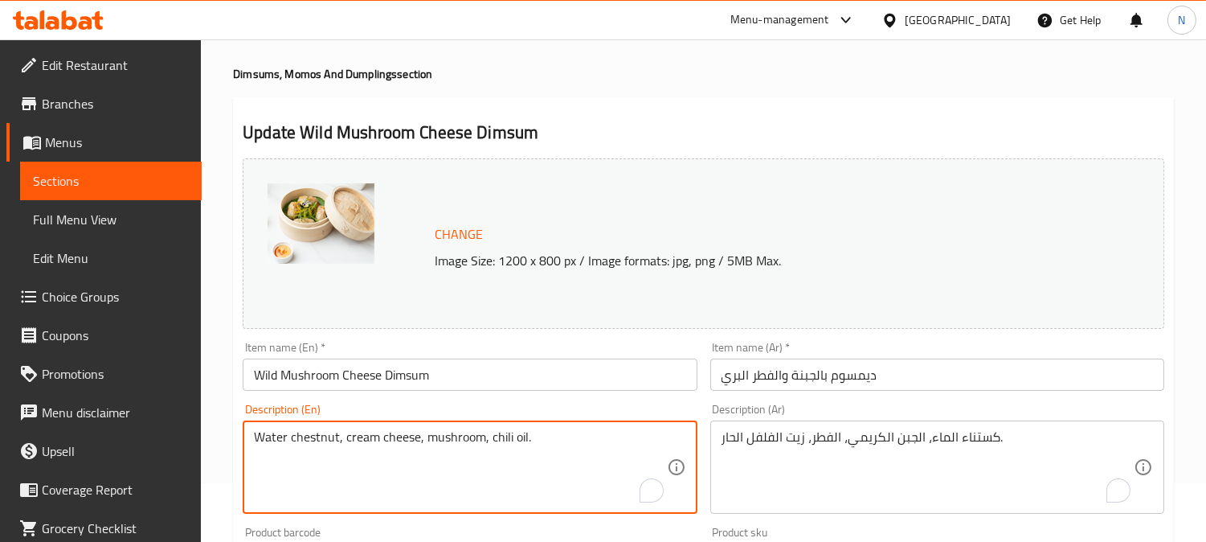
scroll to position [89, 0]
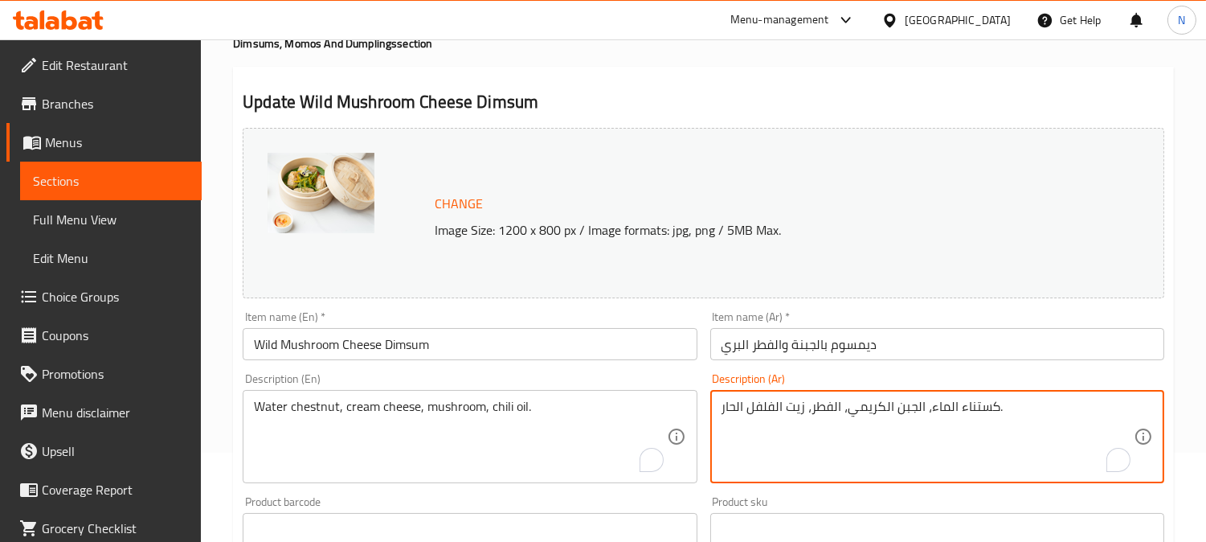
click at [942, 408] on textarea "كستناء الماء، الجبن الكريمي، الفطر، زيت الفلفل الحار." at bounding box center [928, 437] width 412 height 76
click at [950, 414] on textarea "كستناء الماء، الجبن الكريمي، الفطر، زيت الفلفل الحار." at bounding box center [928, 437] width 412 height 76
drag, startPoint x: 923, startPoint y: 410, endPoint x: 914, endPoint y: 412, distance: 9.2
click at [914, 412] on textarea "كستناء مياه، الجبن الكريمي، الفطر، زيت الفلفل الحار." at bounding box center [928, 437] width 412 height 76
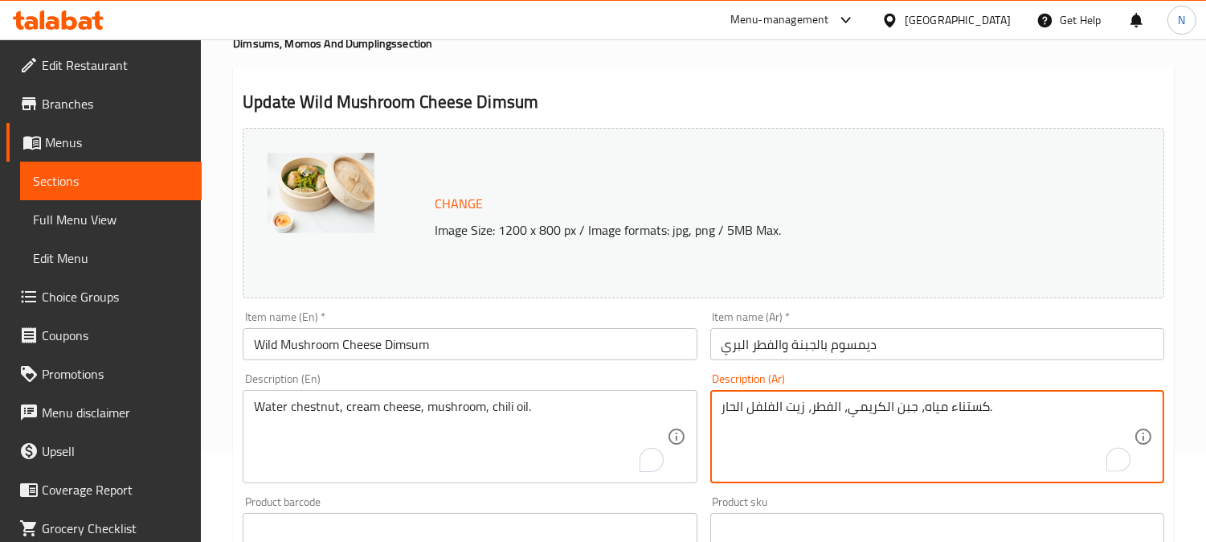
click at [898, 416] on textarea "كستناء مياه، جبن الكريمي، الفطر، زيت الفلفل الحار." at bounding box center [928, 437] width 412 height 76
drag, startPoint x: 890, startPoint y: 414, endPoint x: 882, endPoint y: 416, distance: 8.4
click at [882, 416] on textarea "كستناء مياه، جبنة الكريمي، الفطر، زيت الفلفل الحار." at bounding box center [928, 437] width 412 height 76
click at [849, 416] on textarea "كستناء مياه، جبنة كريمي، الفطر، زيت الفلفل الحار." at bounding box center [928, 437] width 412 height 76
click at [836, 418] on textarea "كستناء مياه، جبنة كريمية، الفطر، زيت الفلفل الحار." at bounding box center [928, 437] width 412 height 76
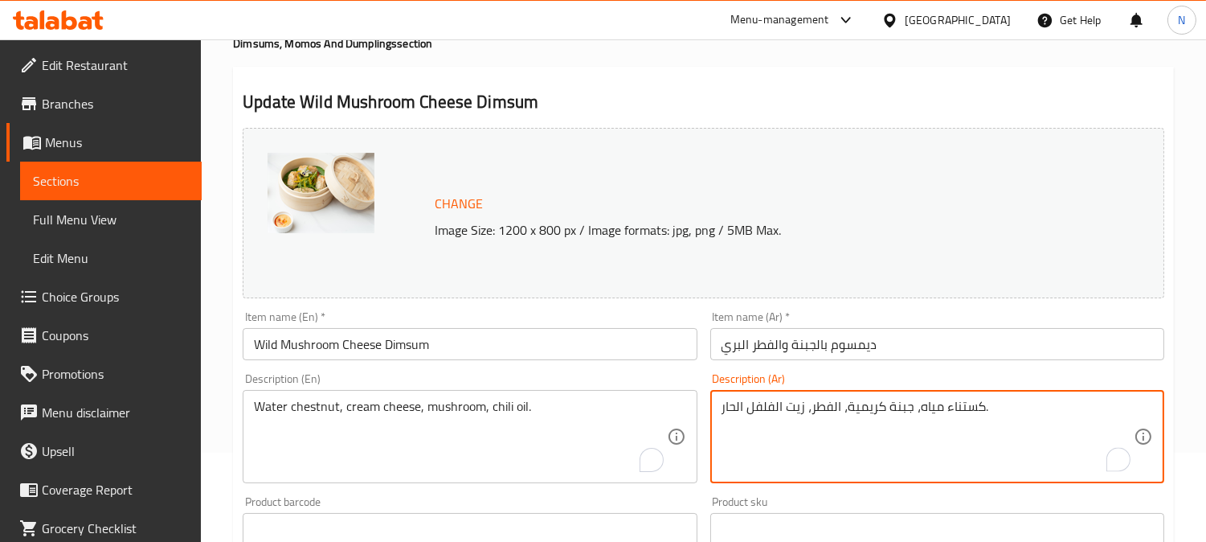
click at [833, 420] on textarea "كستناء مياه، جبنة كريمية، الفطر، زيت الفلفل الحار." at bounding box center [928, 437] width 412 height 76
click at [802, 412] on textarea "كستناء مياه، جبنة كريمية، فطر، زيت الفلفل الحار." at bounding box center [928, 437] width 412 height 76
click at [780, 413] on textarea "كستناء مياه، جبنة كريمية، فطر وزيت الفلفل الحار." at bounding box center [928, 437] width 412 height 76
click at [775, 416] on textarea "كستناء مياه، جبنة كريمية، فطر وزيت الفلفل الحار." at bounding box center [928, 437] width 412 height 76
click at [736, 414] on textarea "كستناء مياه، جبنة كريمية، فطر وزيت فلفل الحار." at bounding box center [928, 437] width 412 height 76
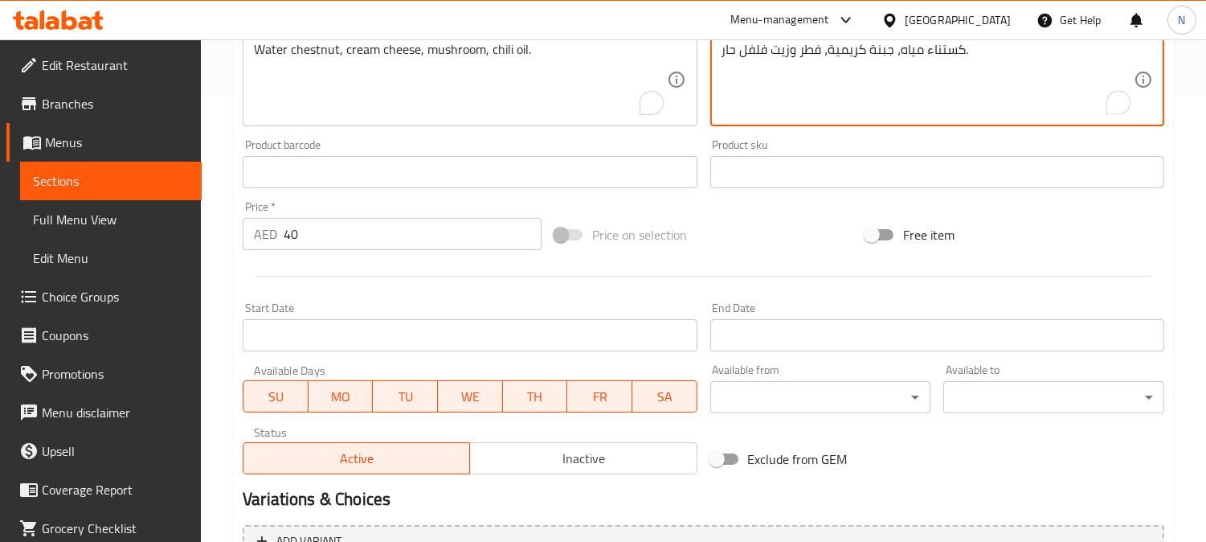
scroll to position [614, 0]
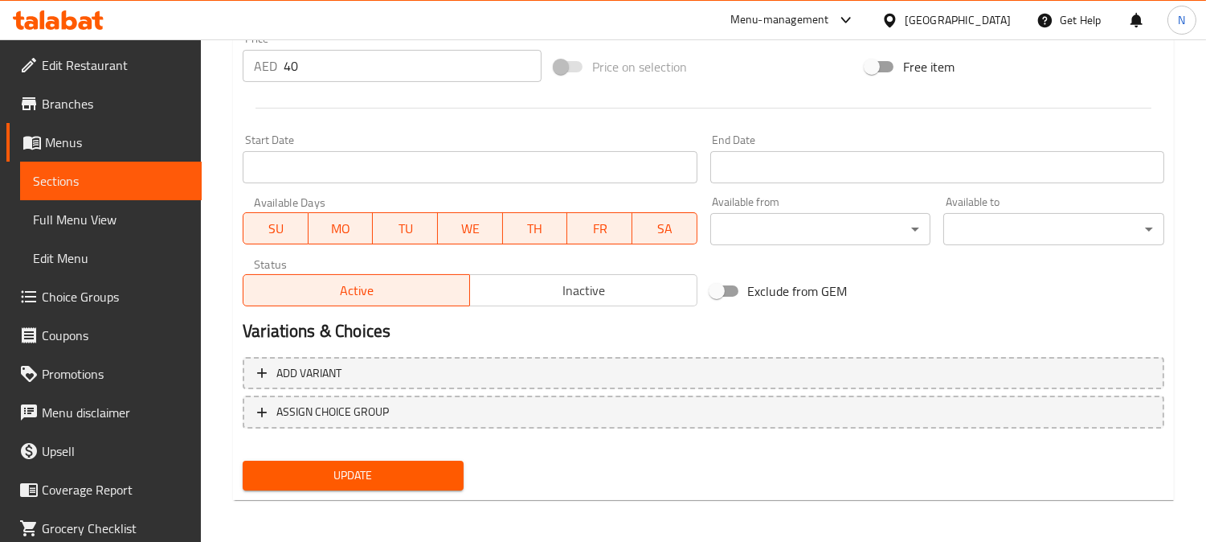
type textarea "كستناء مياه، جبنة كريمية، فطر وزيت فلفل حار."
click at [411, 476] on span "Update" at bounding box center [353, 475] width 195 height 20
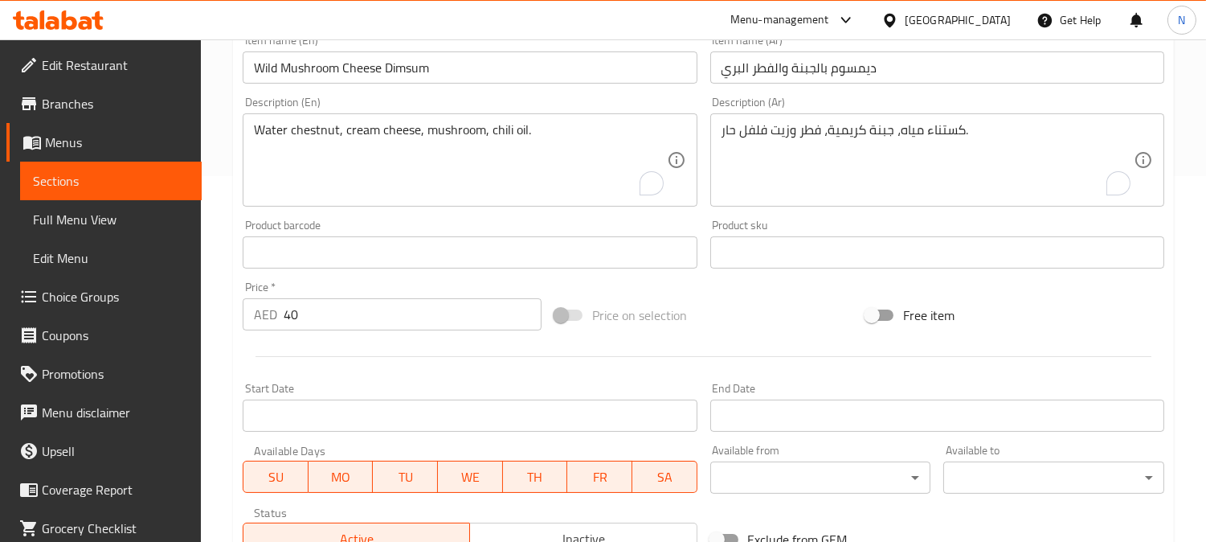
scroll to position [346, 0]
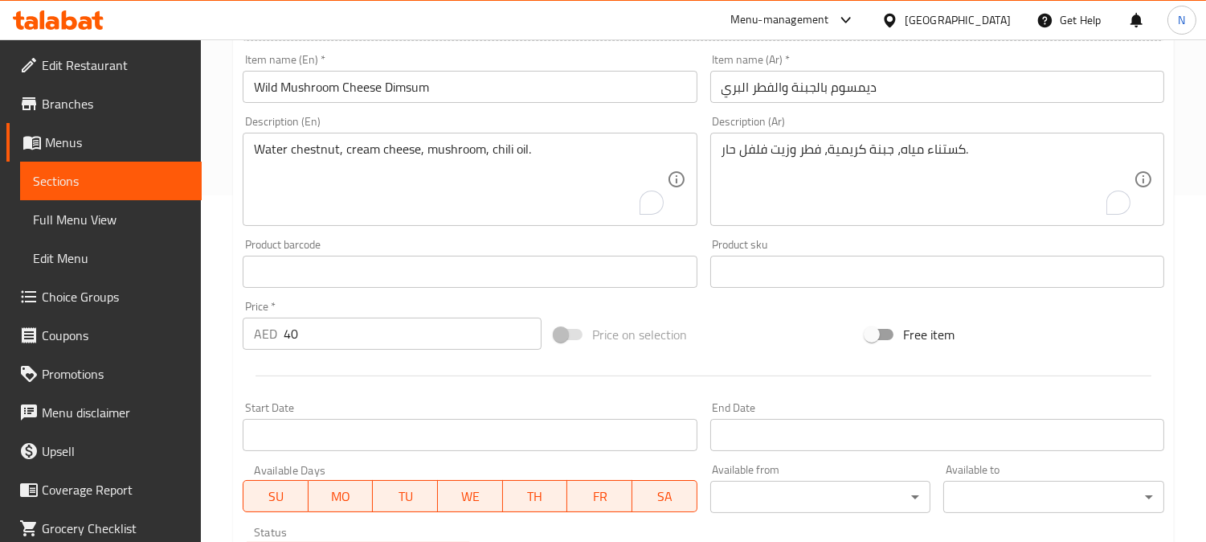
click at [412, 84] on input "Wild Mushroom Cheese Dimsum" at bounding box center [470, 87] width 454 height 32
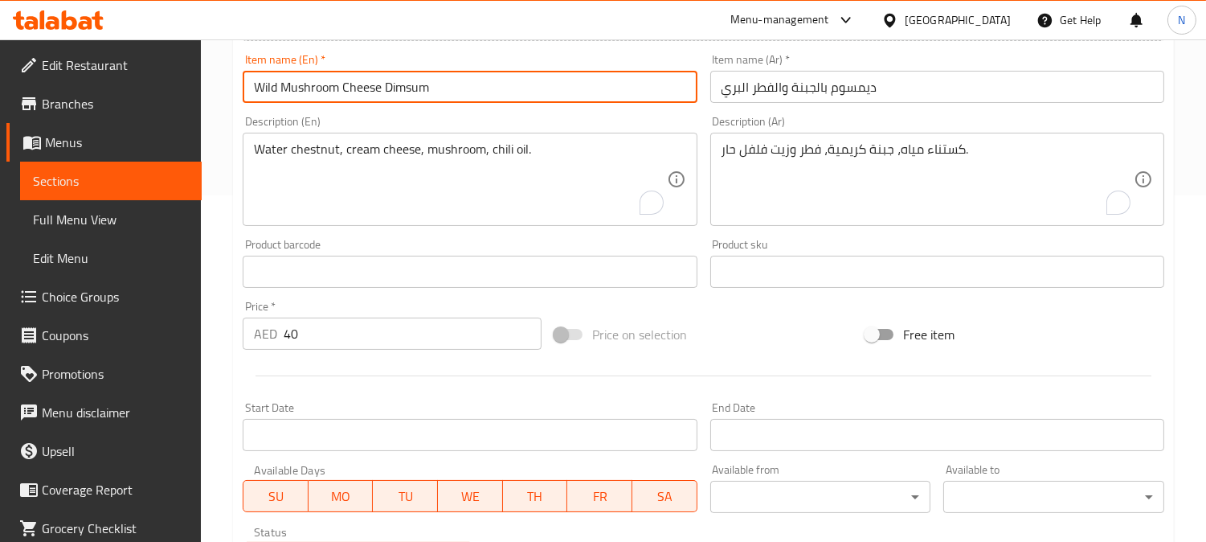
click at [412, 84] on input "Wild Mushroom Cheese Dimsum" at bounding box center [470, 87] width 454 height 32
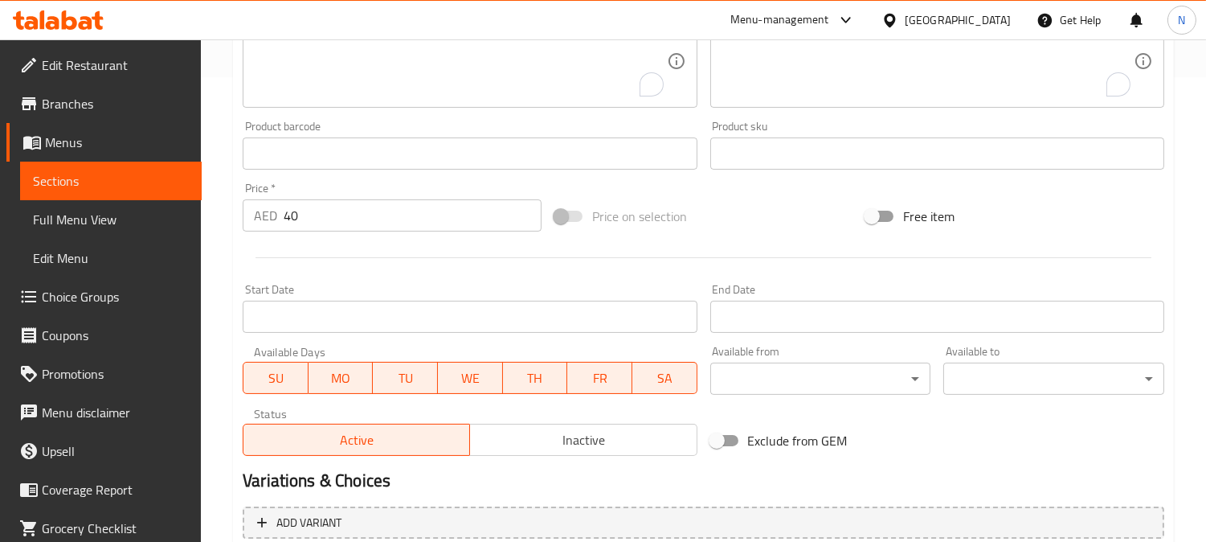
scroll to position [614, 0]
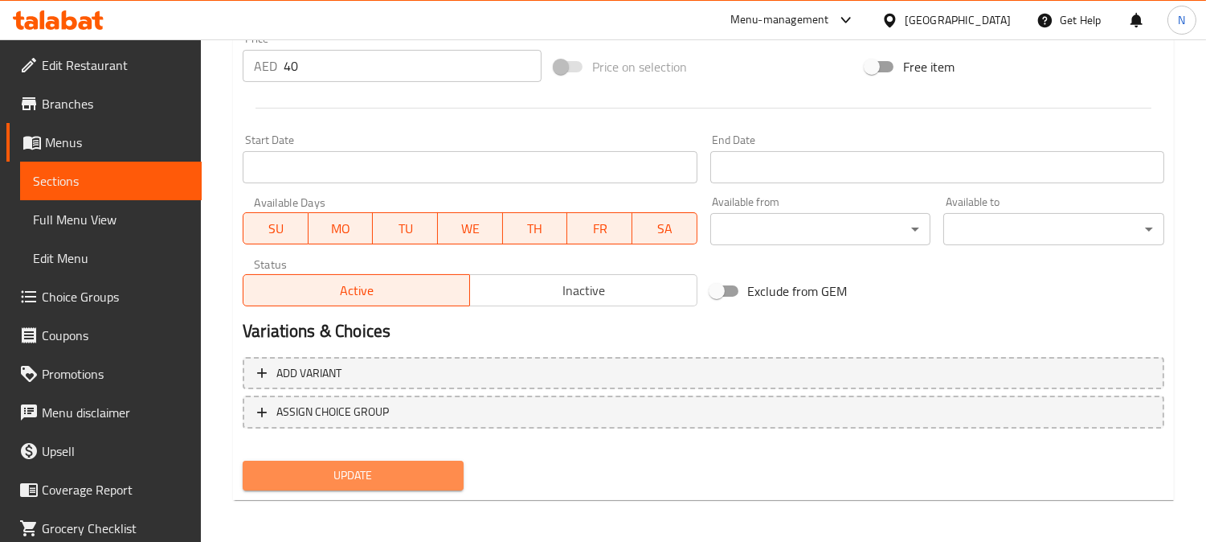
click at [394, 465] on span "Update" at bounding box center [353, 475] width 195 height 20
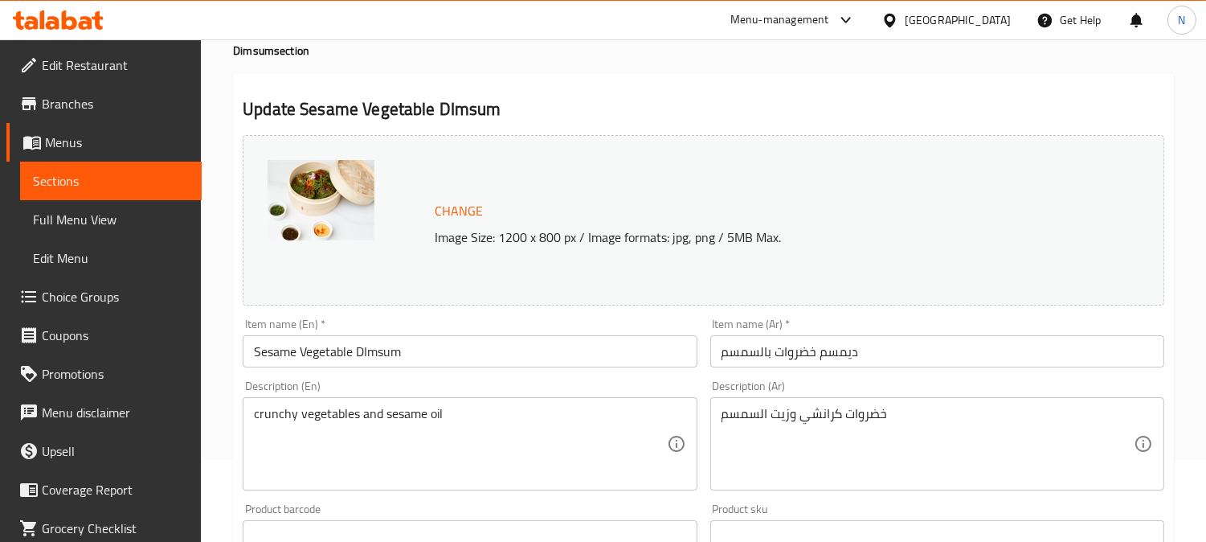
scroll to position [89, 0]
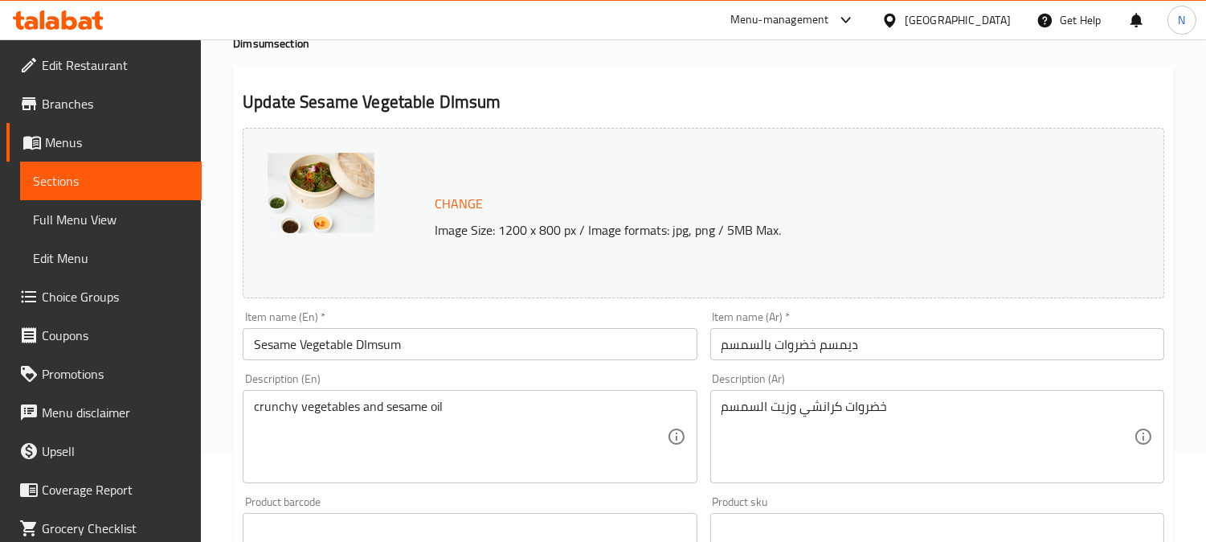
click at [460, 411] on textarea "crunchy vegetables and sesame oil" at bounding box center [460, 437] width 412 height 76
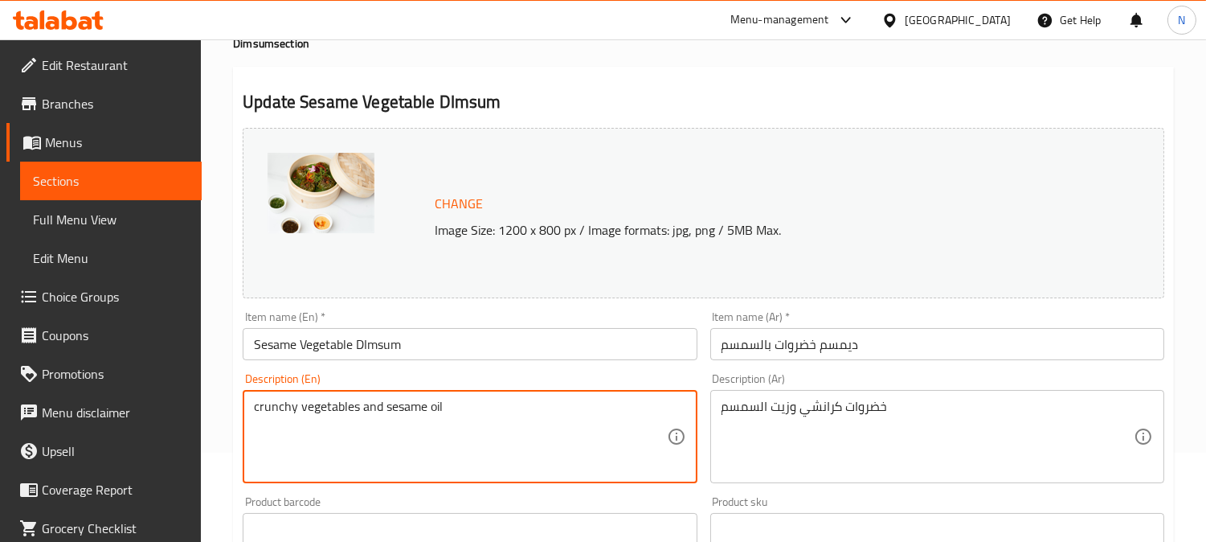
click at [460, 411] on textarea "crunchy vegetables and sesame oil" at bounding box center [460, 437] width 412 height 76
paste textarea ",sesame oil"
click at [357, 415] on textarea "crunchy vegetables,sesame oil" at bounding box center [460, 437] width 412 height 76
click at [403, 413] on textarea "crunchy vegetables AND sesame oil" at bounding box center [460, 437] width 412 height 76
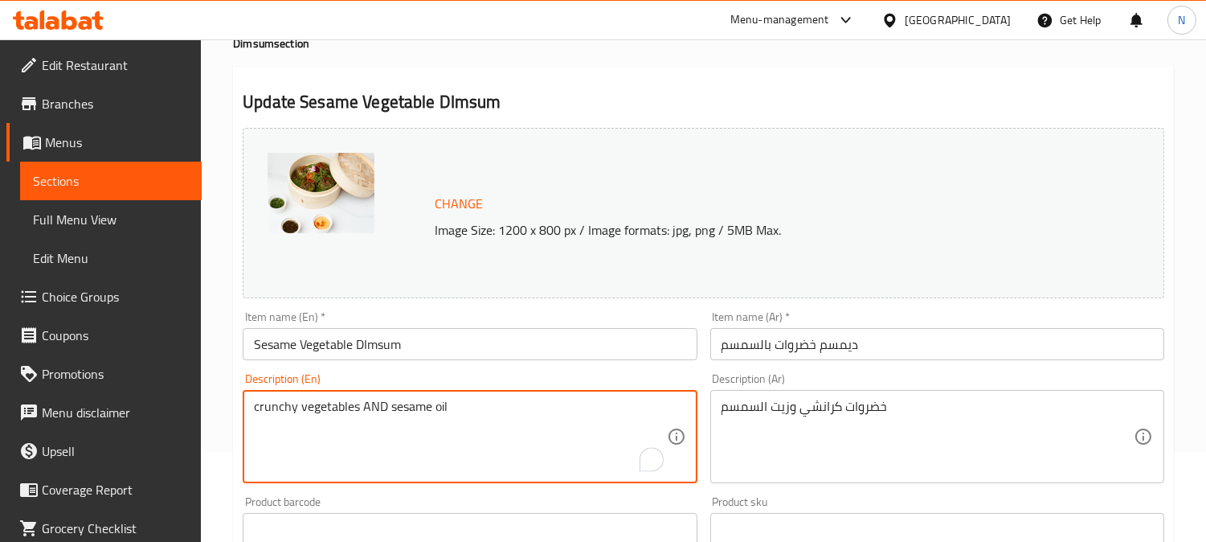
click at [403, 413] on textarea "crunchy vegetables AND sesame oil" at bounding box center [460, 437] width 412 height 76
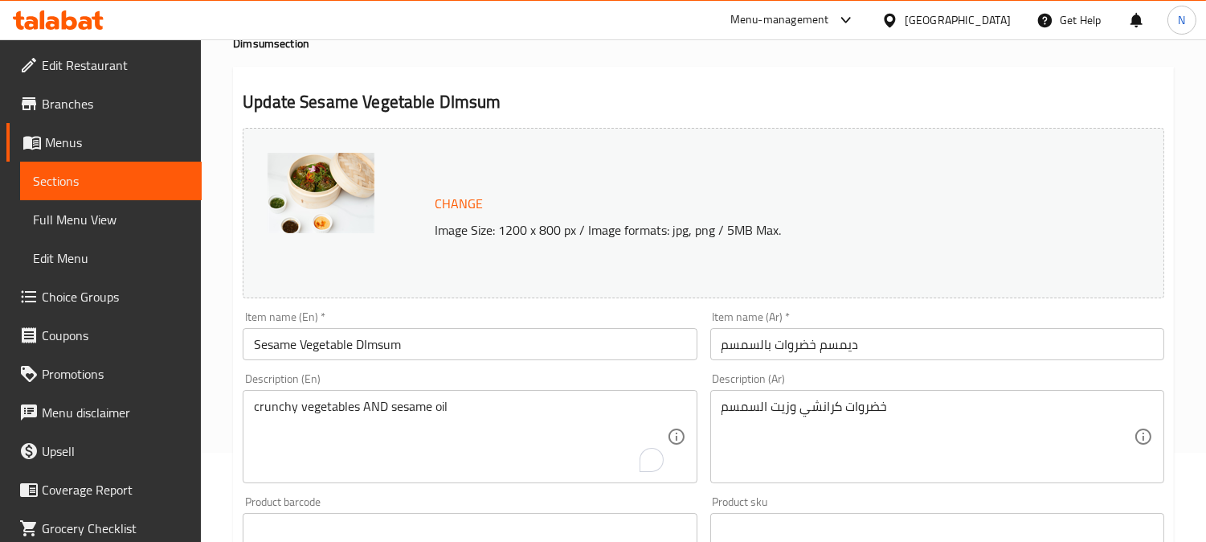
click at [431, 406] on textarea "crunchy vegetables AND sesame oil" at bounding box center [460, 437] width 412 height 76
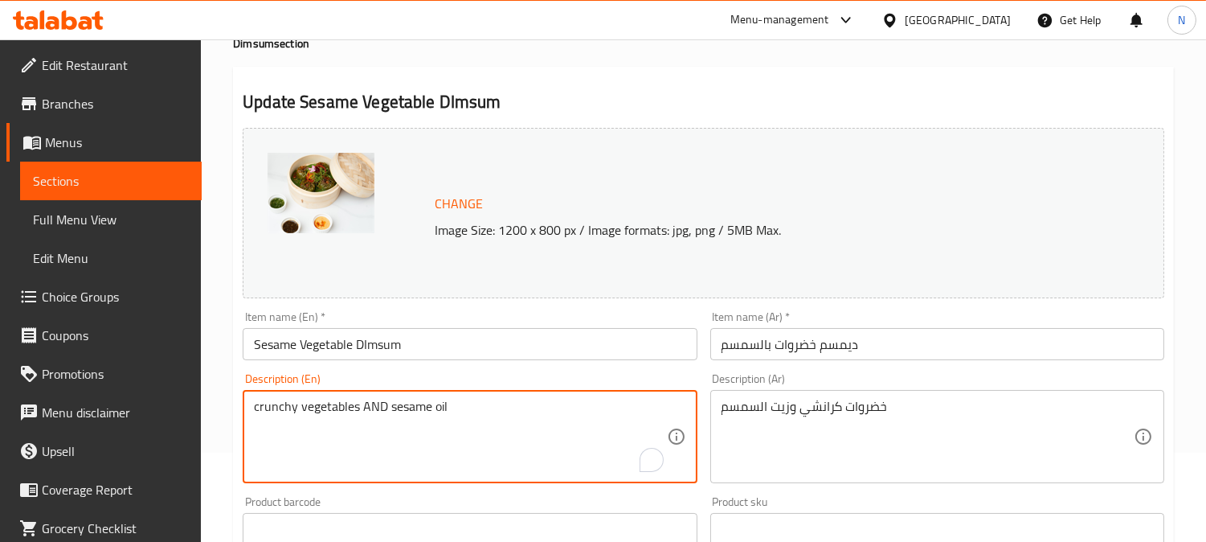
click at [431, 406] on textarea "crunchy vegetables AND sesame oil" at bounding box center [460, 437] width 412 height 76
paste textarea "Crunchy vegetables and"
click at [434, 405] on textarea "Crunchy vegetables and sesame oil." at bounding box center [460, 437] width 412 height 76
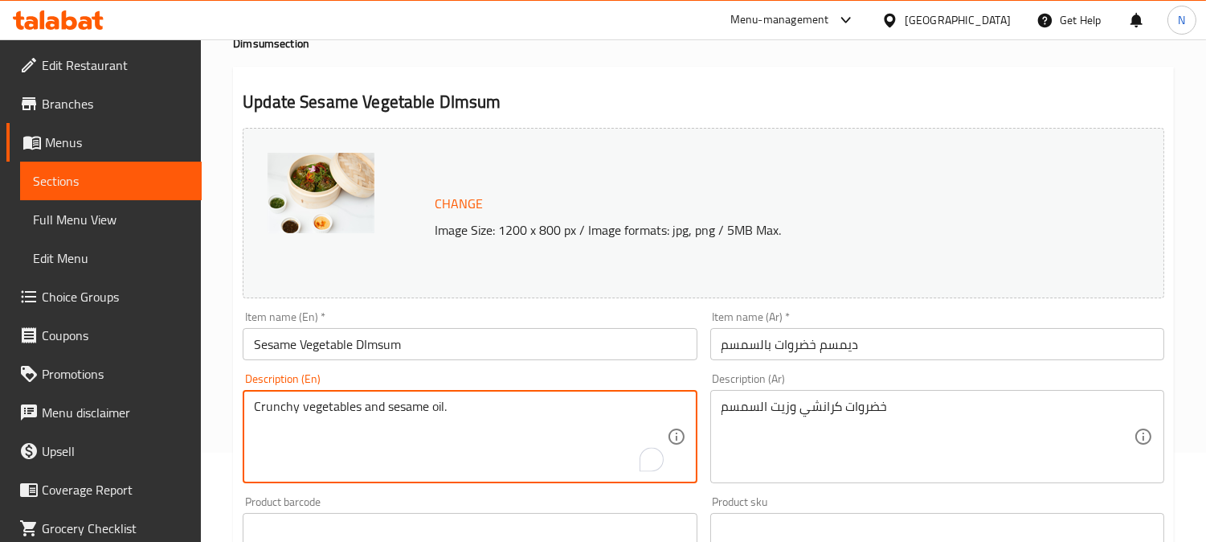
click at [434, 405] on textarea "Crunchy vegetables and sesame oil." at bounding box center [460, 437] width 412 height 76
type textarea "Crunchy vegetables and sesame oil."
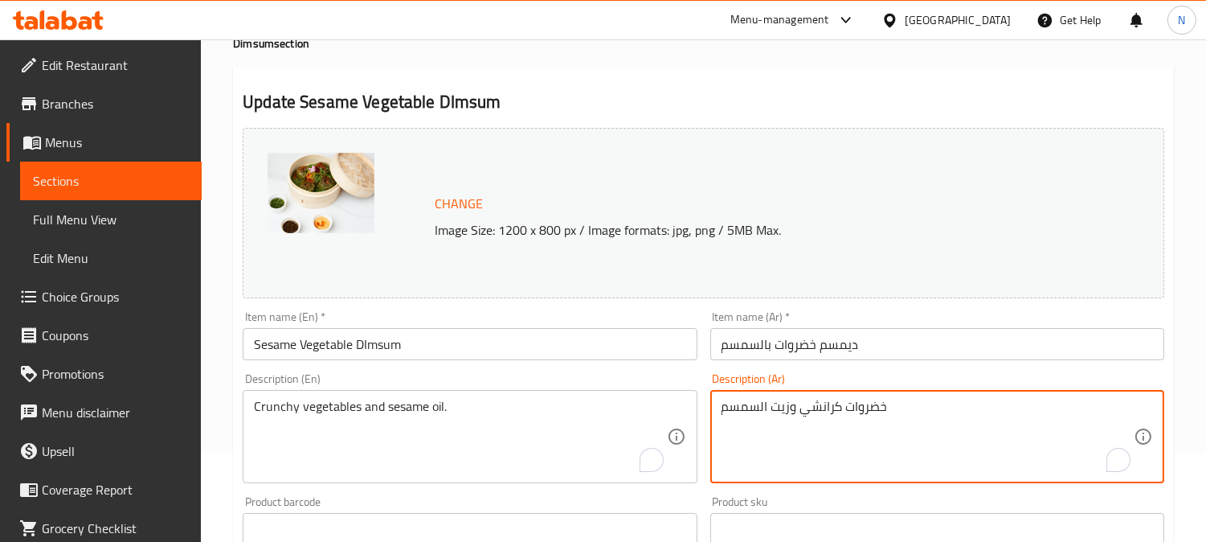
click at [813, 422] on textarea "خضروات كرانشي وزيت السمسم" at bounding box center [928, 437] width 412 height 76
paste textarea "اوات مقرمشة وزيت السمسم."
drag, startPoint x: 768, startPoint y: 410, endPoint x: 760, endPoint y: 412, distance: 8.4
click at [760, 412] on textarea "خضراوات مقرمشة وزيت السمسم." at bounding box center [928, 437] width 412 height 76
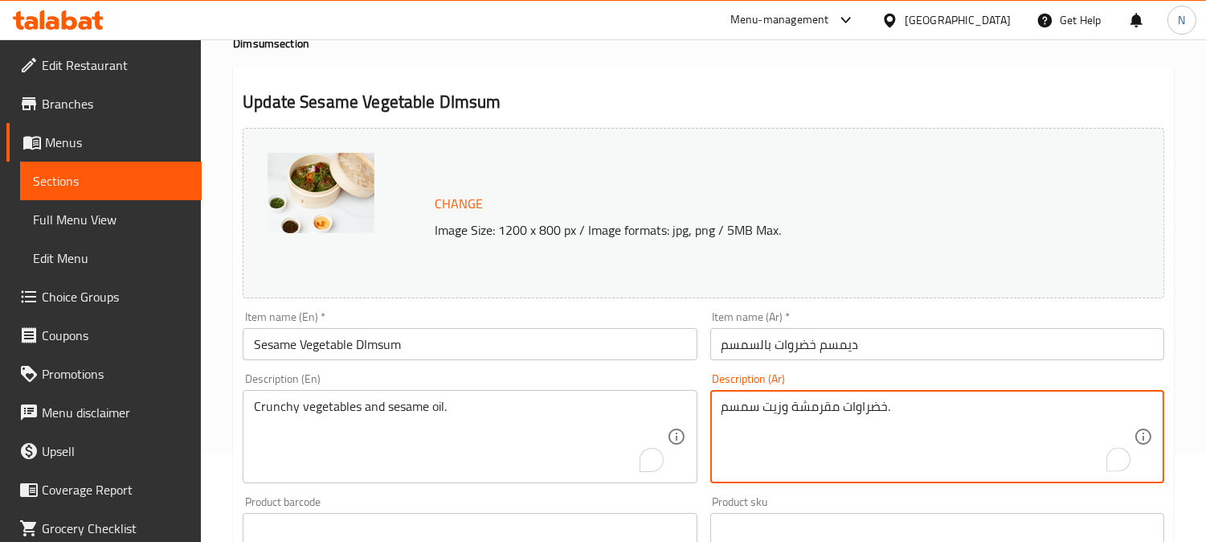
click at [903, 418] on textarea "خضراوات مقرمشة وزيت سمسم." at bounding box center [928, 437] width 412 height 76
type textarea "خضراوات مقرمشة وزيت سمسم."
click at [838, 340] on input "ديمسم خضروات بالسمسم" at bounding box center [938, 344] width 454 height 32
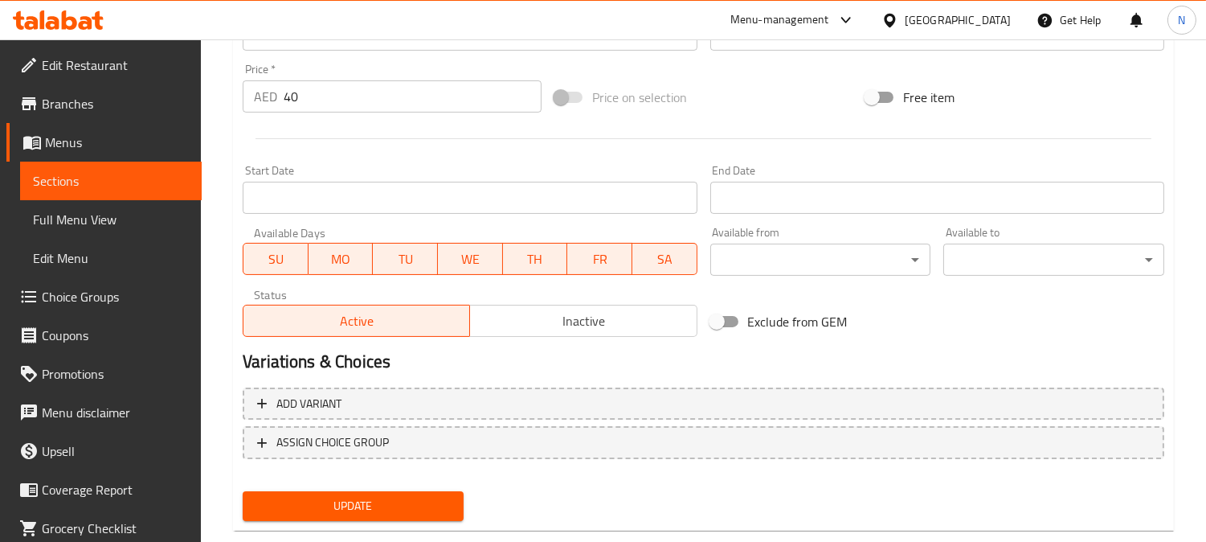
scroll to position [614, 0]
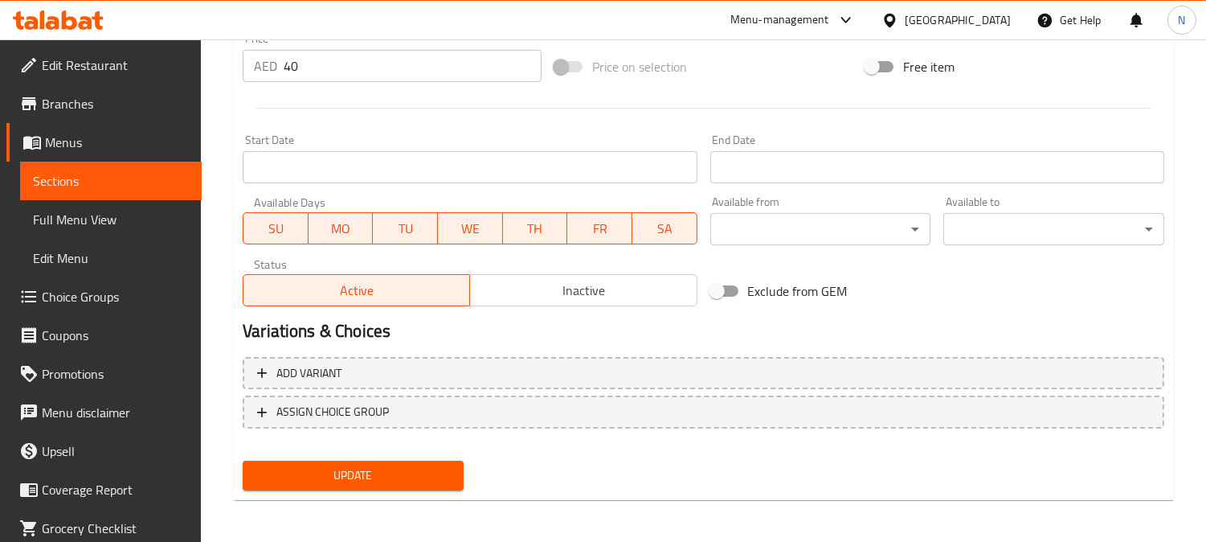
click at [383, 465] on span "Update" at bounding box center [353, 475] width 195 height 20
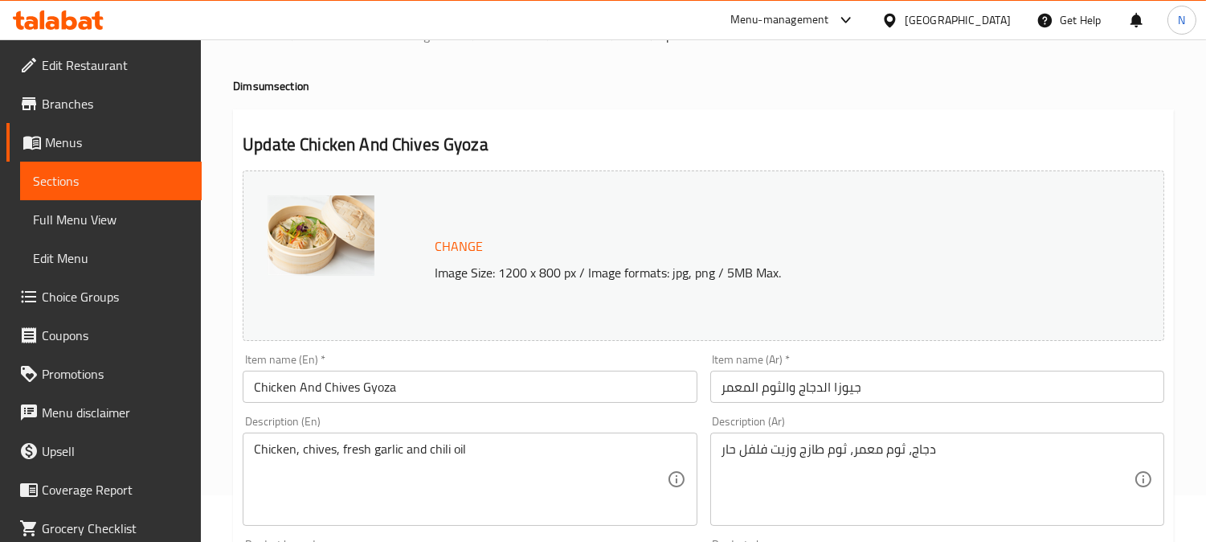
scroll to position [89, 0]
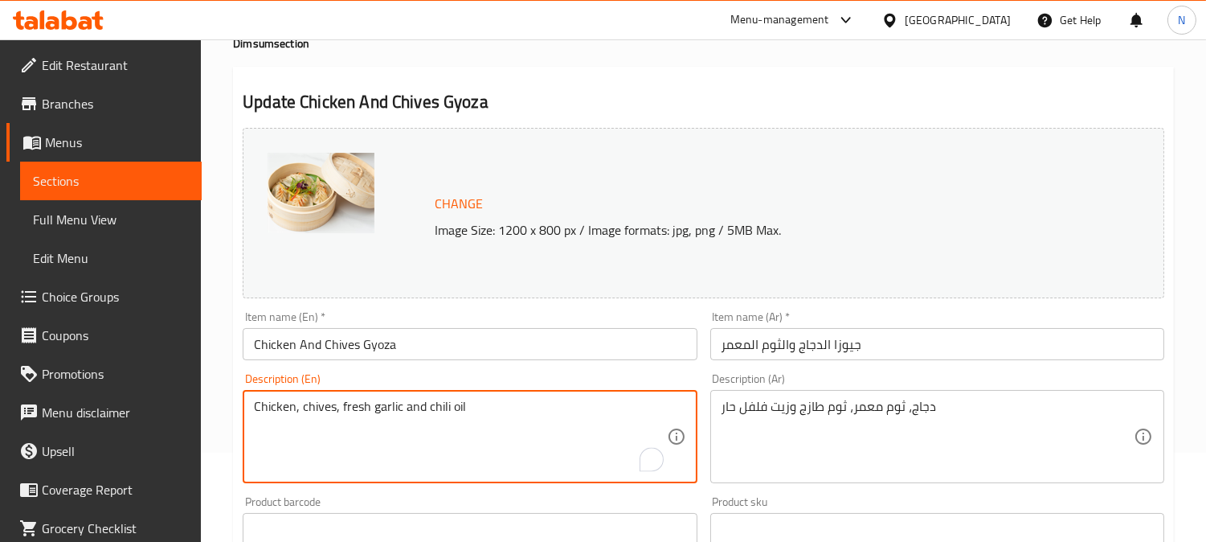
paste textarea "CHICKEN & CHIVES GYOZA"
click at [440, 432] on textarea "Chicken, chives, fresh garlic and chili oil CHICKEN & CHIVES GYOZA" at bounding box center [460, 437] width 412 height 76
type textarea "Chicken, chives, fresh garlic and chili oil"
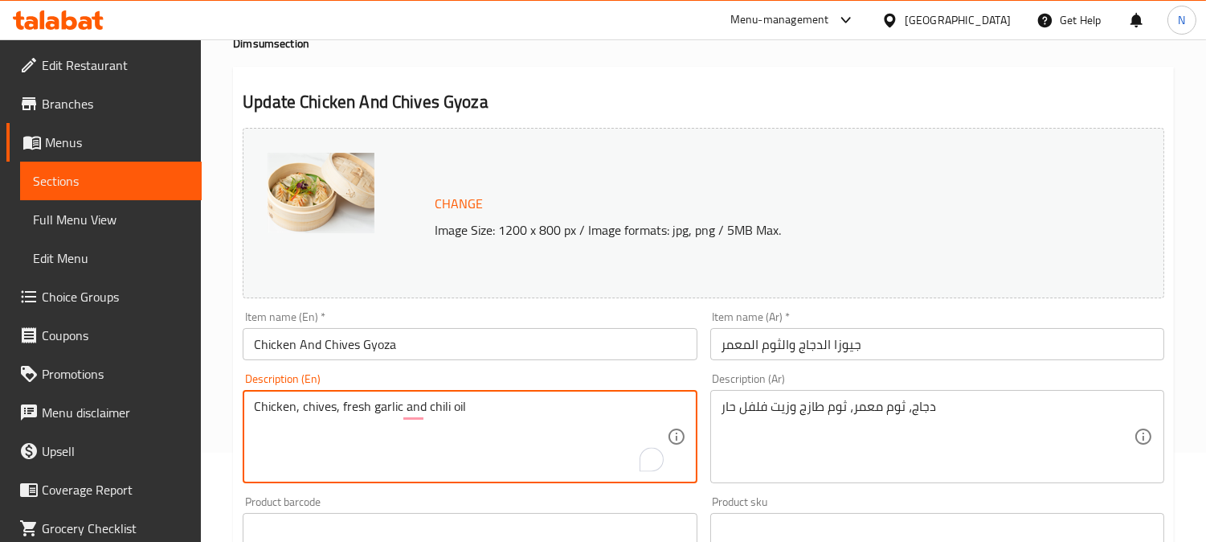
click at [359, 351] on input "Chicken And Chives Gyoza" at bounding box center [470, 344] width 454 height 32
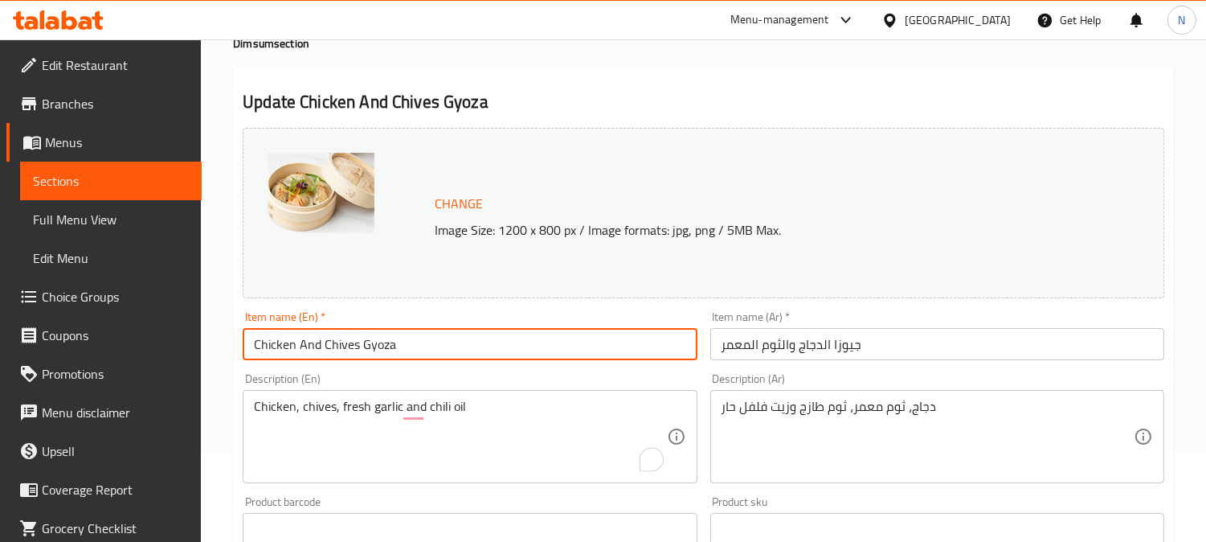
click at [359, 351] on input "Chicken And Chives Gyoza" at bounding box center [470, 344] width 454 height 32
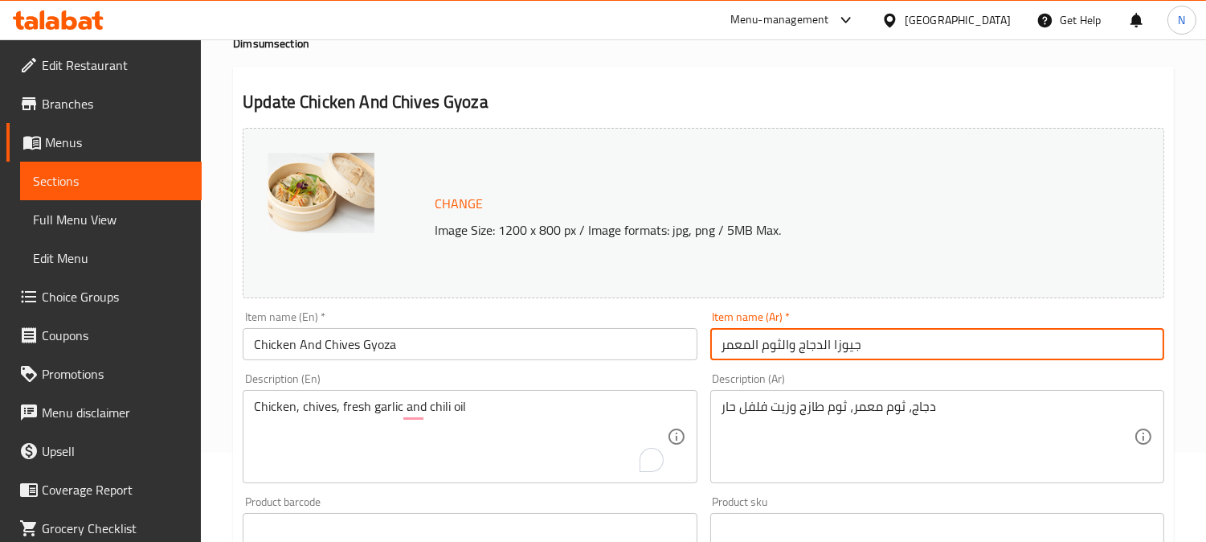
click at [776, 341] on input "جيوزا الدجاج والثوم المعمر" at bounding box center [938, 344] width 454 height 32
paste input "صل الأخض"
type input "جيوزا الدجاج والبصل الأخضر"
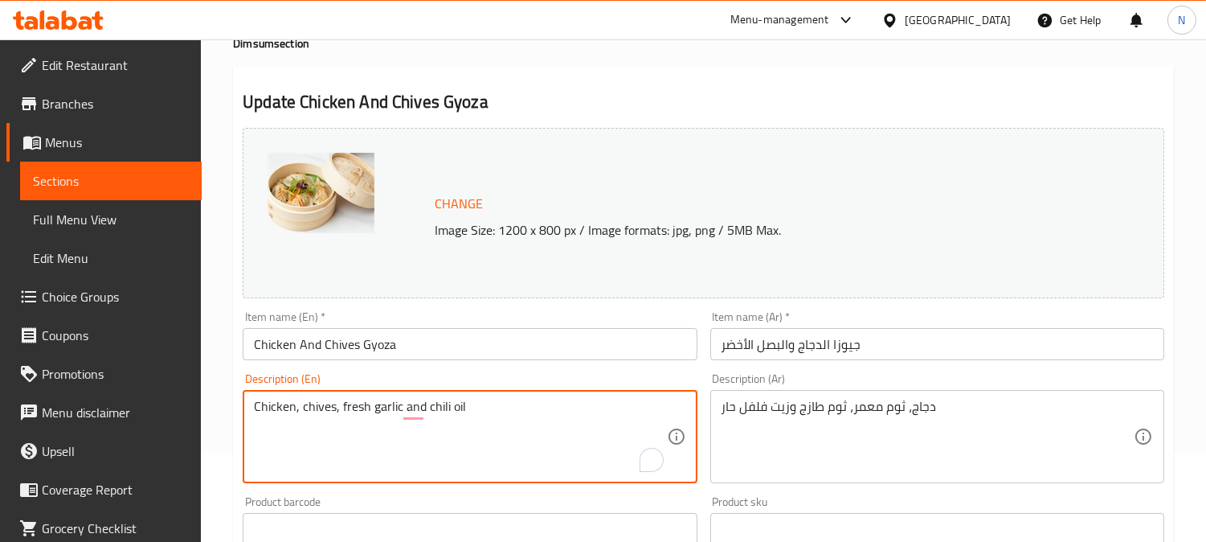
click at [383, 414] on textarea "Chicken, chives, fresh garlic and chili oil" at bounding box center [460, 437] width 412 height 76
paste textarea "chichen chives,fresh garlic,chilli oil"
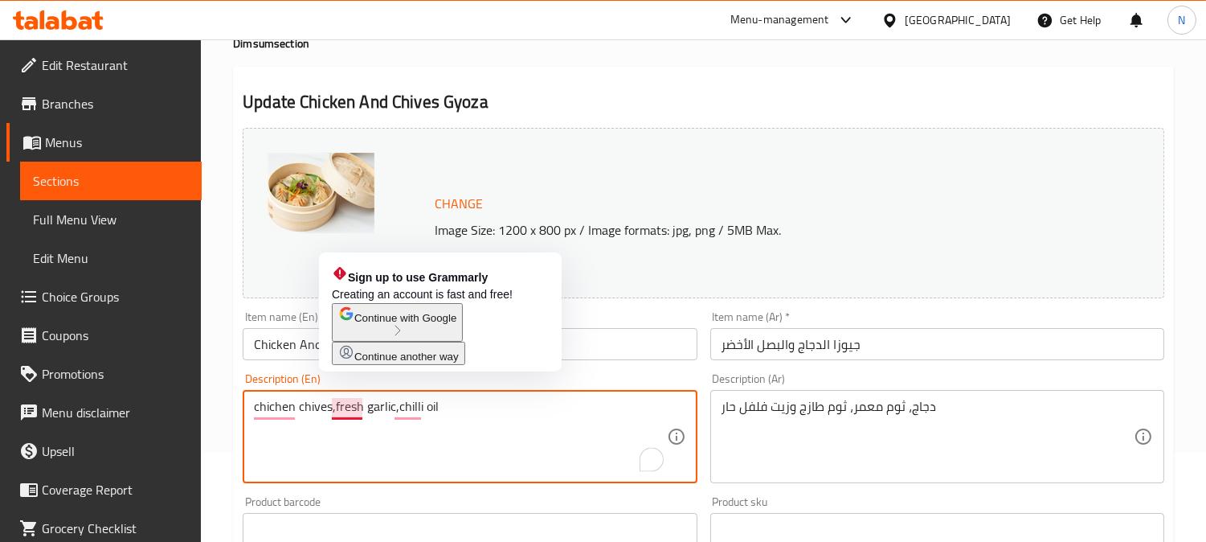
click at [334, 411] on textarea "chichen chives,fresh garlic,chilli oil" at bounding box center [460, 437] width 412 height 76
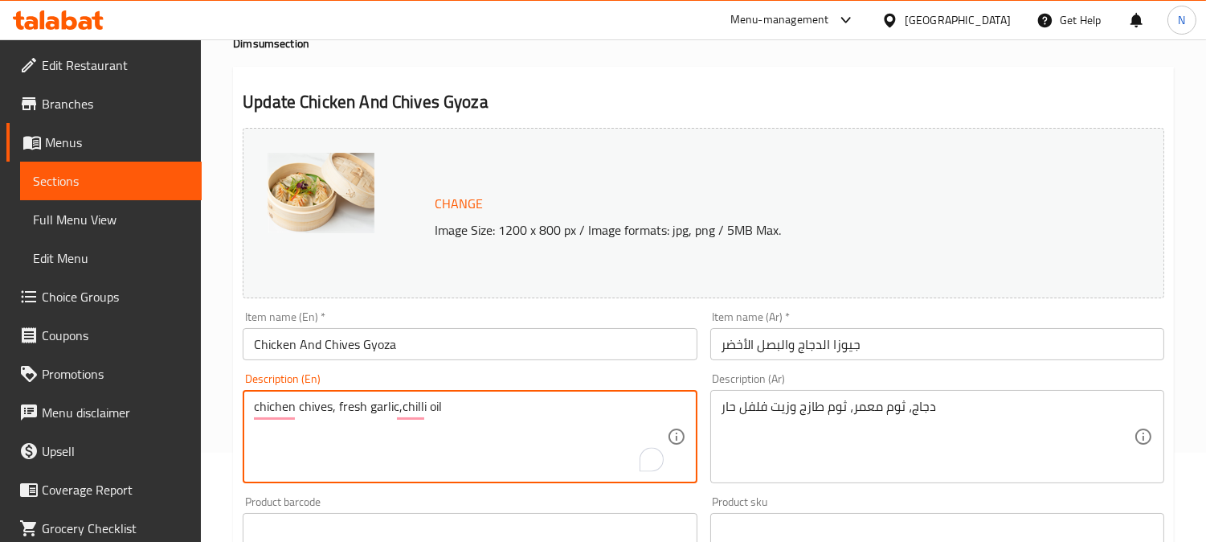
click at [399, 399] on textarea "chichen chives, fresh garlic,chilli oil" at bounding box center [460, 437] width 412 height 76
click at [474, 408] on textarea "chichen chives, fresh garlic, chilli oil" at bounding box center [460, 437] width 412 height 76
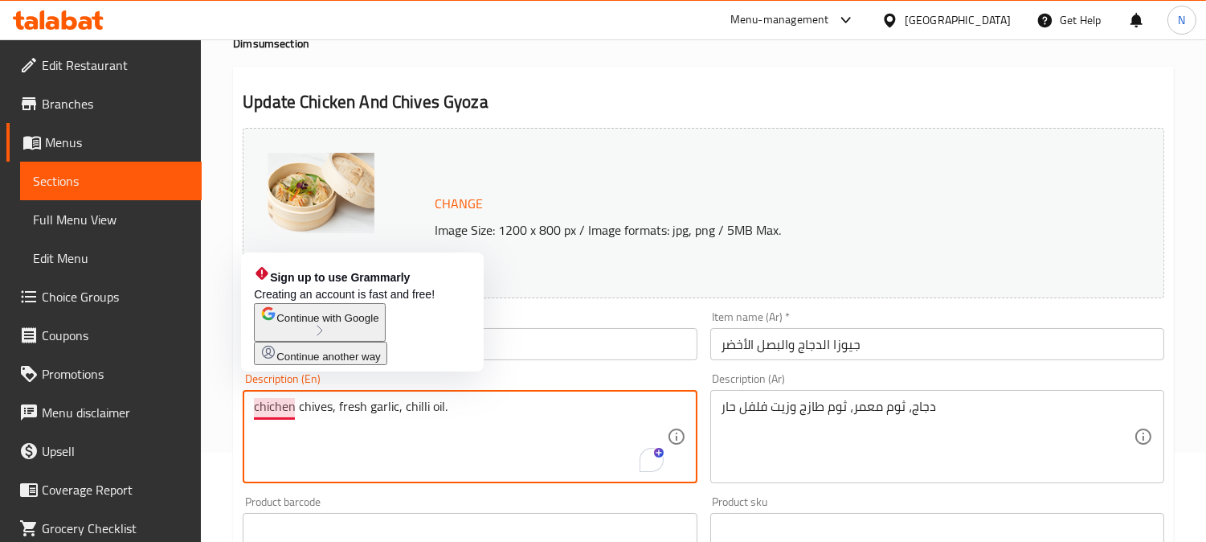
drag, startPoint x: 259, startPoint y: 407, endPoint x: 226, endPoint y: 428, distance: 39.5
click at [226, 428] on div "Home / Restaurants management / Menus / Sections / item / update Dimsum section…" at bounding box center [704, 510] width 1006 height 1120
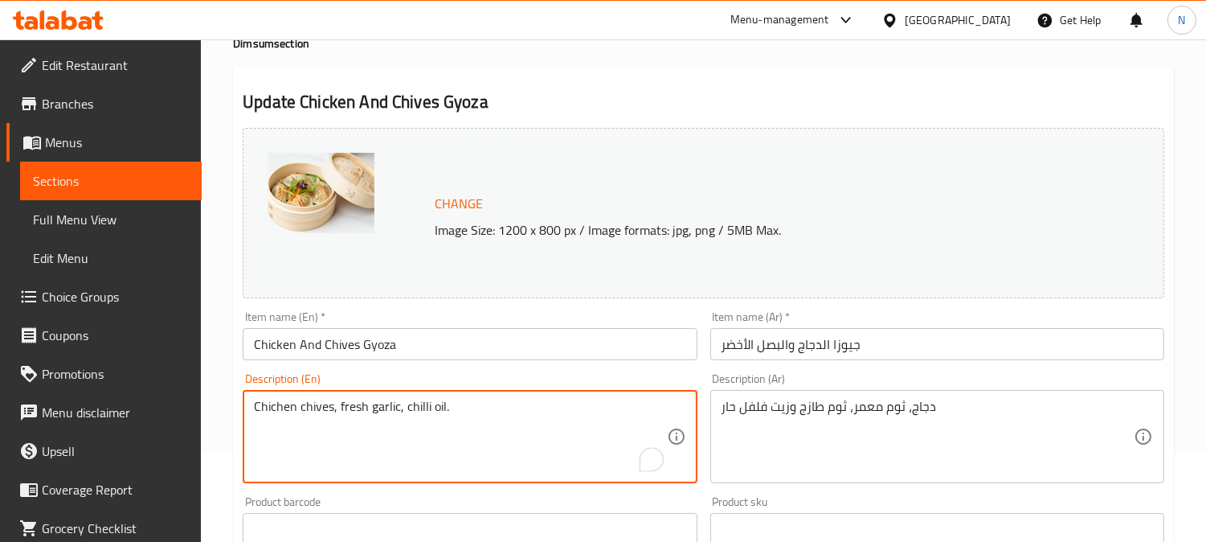
click at [335, 408] on textarea "Chichen chives, fresh garlic, chilli oil." at bounding box center [460, 437] width 412 height 76
type textarea "Chichen chives, fresh garlic, chilli oil."
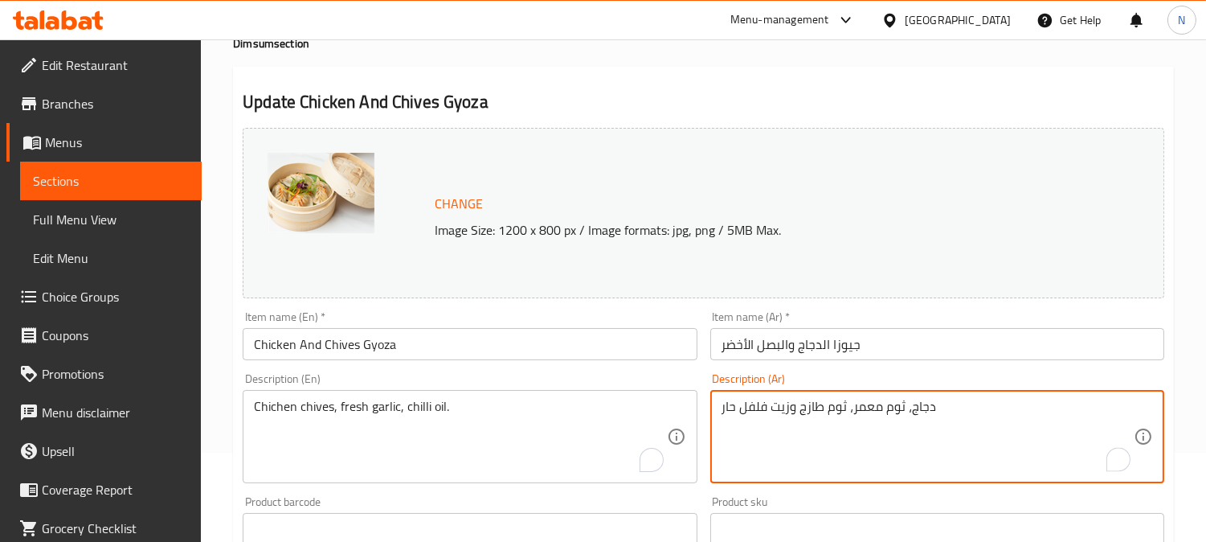
drag, startPoint x: 901, startPoint y: 408, endPoint x: 850, endPoint y: 422, distance: 53.4
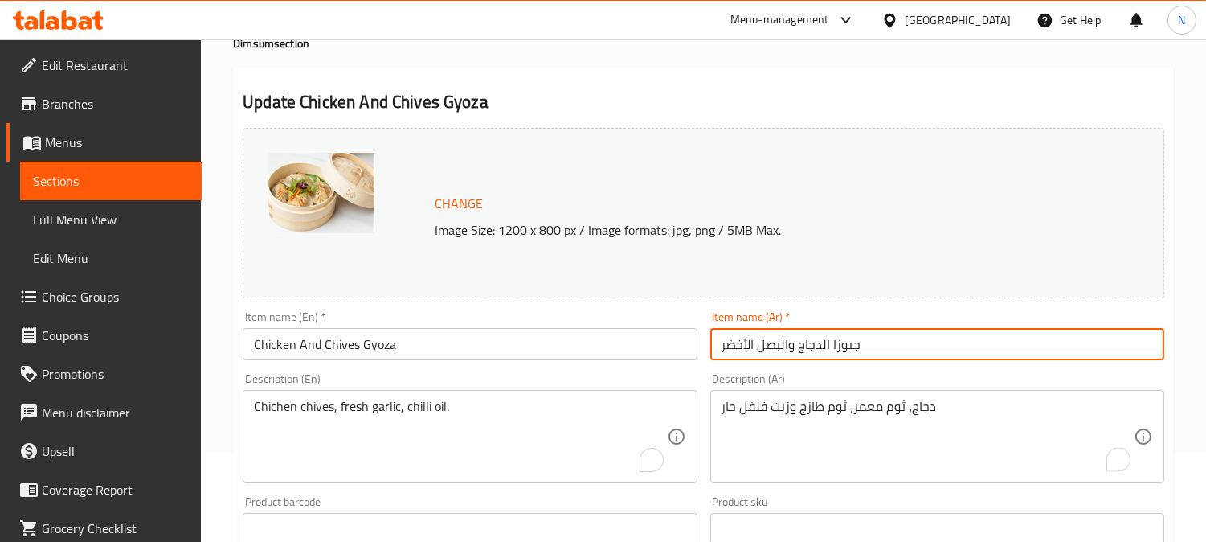
click at [788, 348] on input "جيوزا الدجاج والبصل الأخضر" at bounding box center [938, 344] width 454 height 32
drag, startPoint x: 780, startPoint y: 351, endPoint x: 673, endPoint y: 365, distance: 108.6
click at [673, 365] on div "Change Image Size: 1200 x 800 px / Image formats: jpg, png / 5MB Max. Item name…" at bounding box center [703, 479] width 935 height 716
paste input "وم معم"
click at [749, 349] on input "جيوزا الدجاج والثوم معمر" at bounding box center [938, 344] width 454 height 32
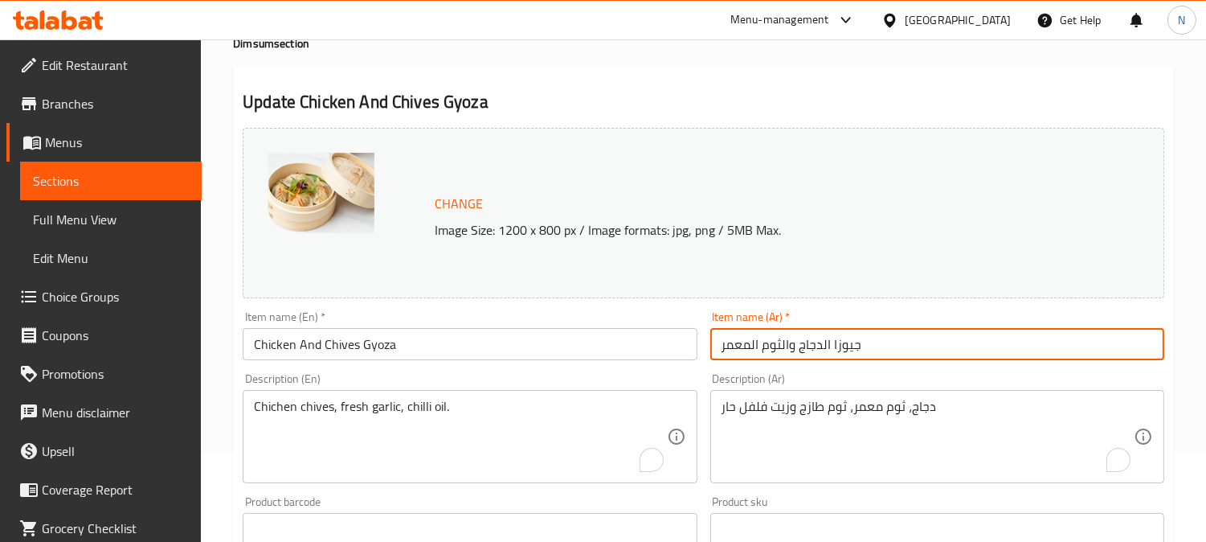
type input "جيوزا الدجاج والثوم المعمر"
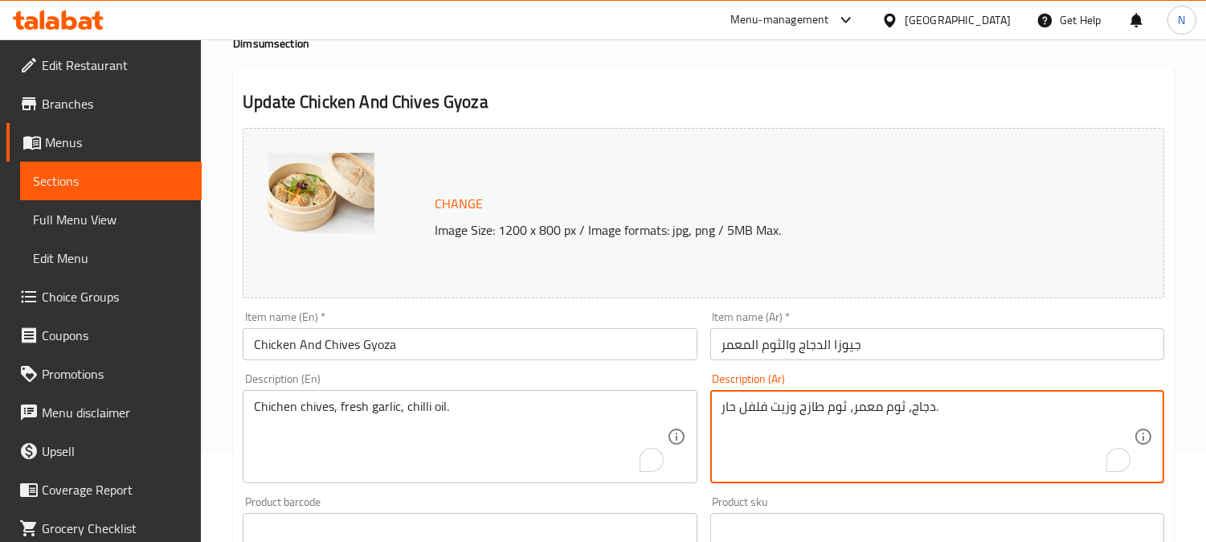
click at [905, 410] on textarea "دجاج، ثوم معمر، ثوم طازج وزيت فلفل حار." at bounding box center [928, 437] width 412 height 76
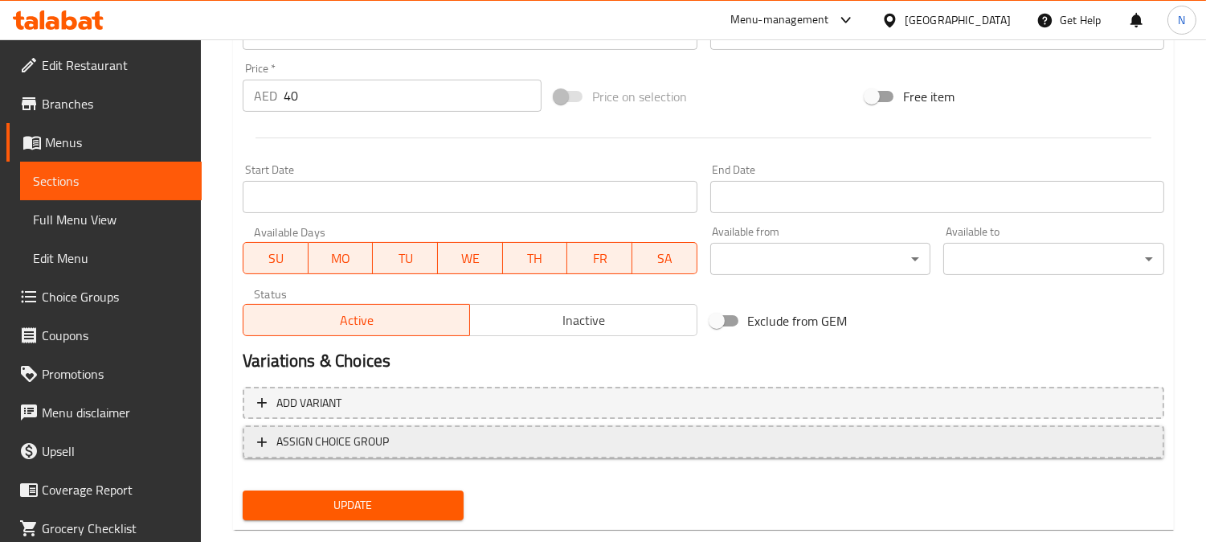
scroll to position [614, 0]
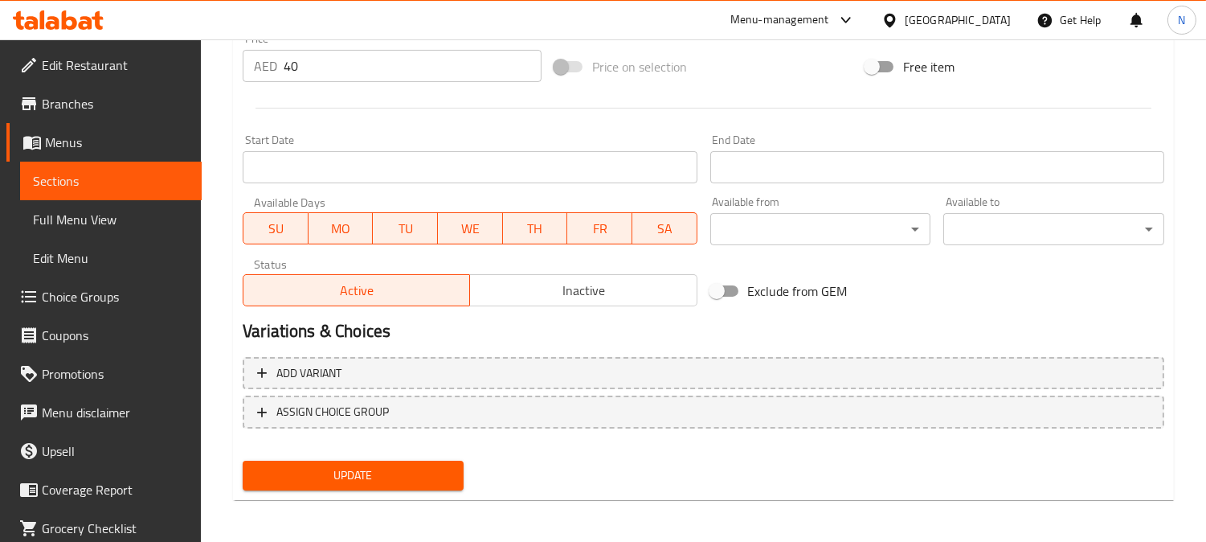
type textarea "دجاج، ثوم معمر، ثوم طازج وزيت فلفل حار."
click at [371, 465] on span "Update" at bounding box center [353, 475] width 195 height 20
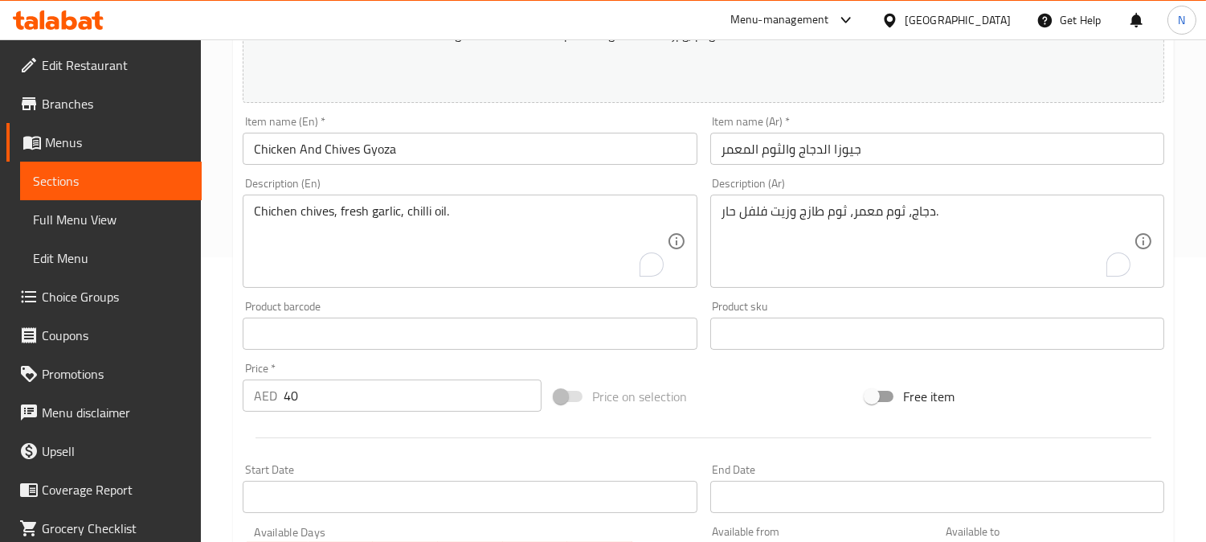
scroll to position [257, 0]
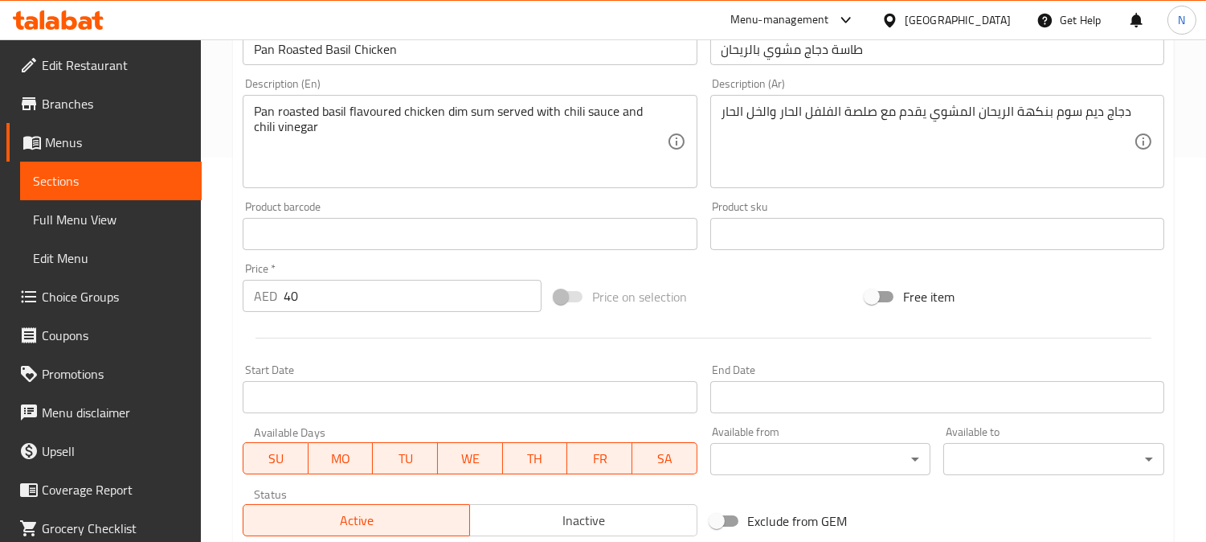
scroll to position [446, 0]
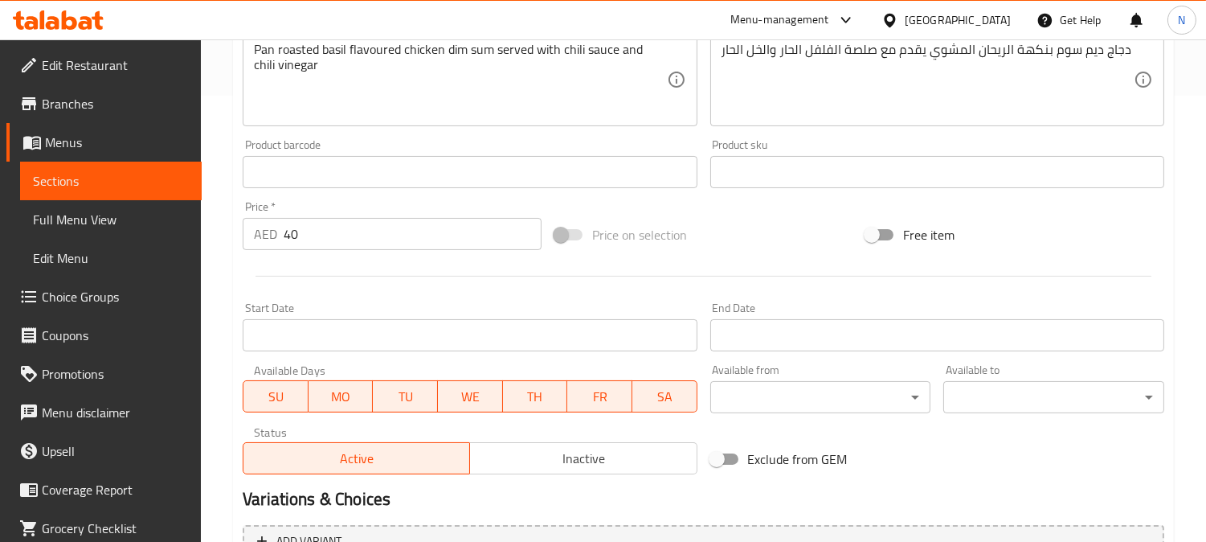
click at [527, 452] on span "Inactive" at bounding box center [584, 458] width 214 height 23
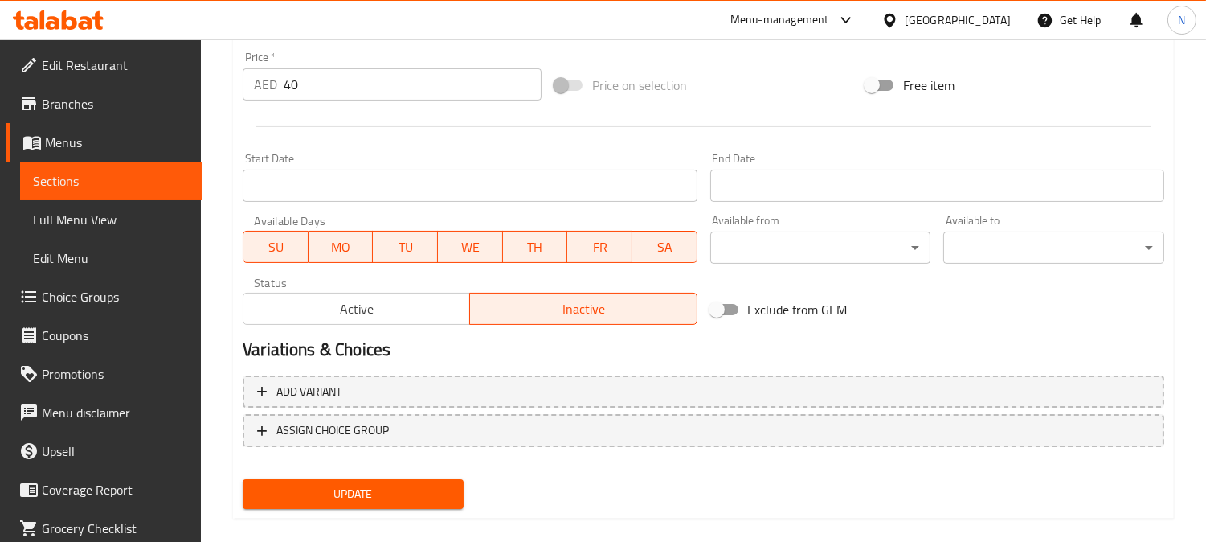
scroll to position [614, 0]
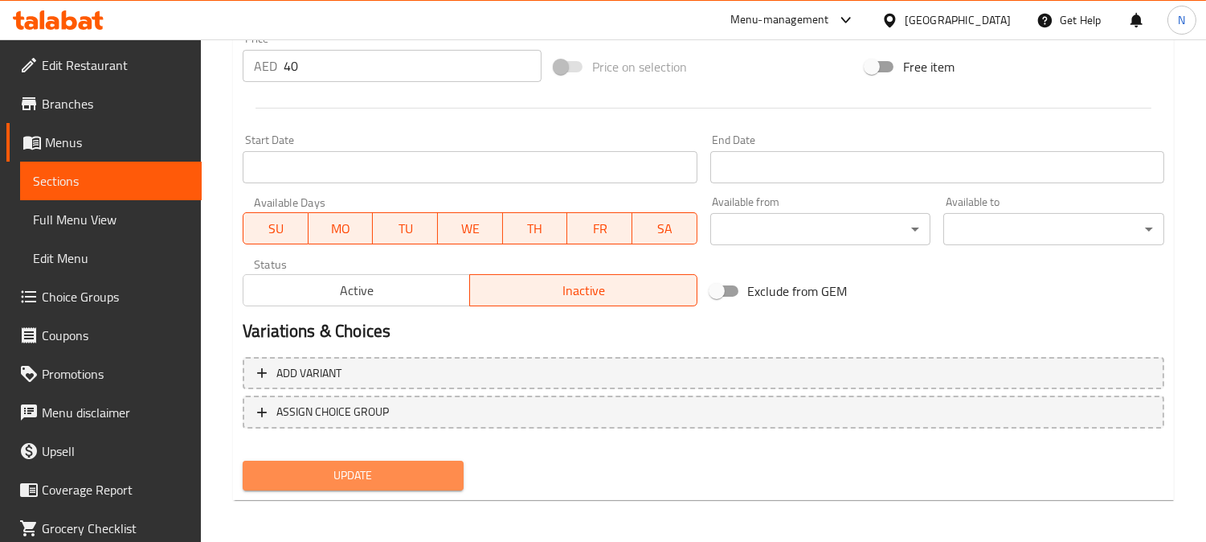
click at [412, 480] on span "Update" at bounding box center [353, 475] width 195 height 20
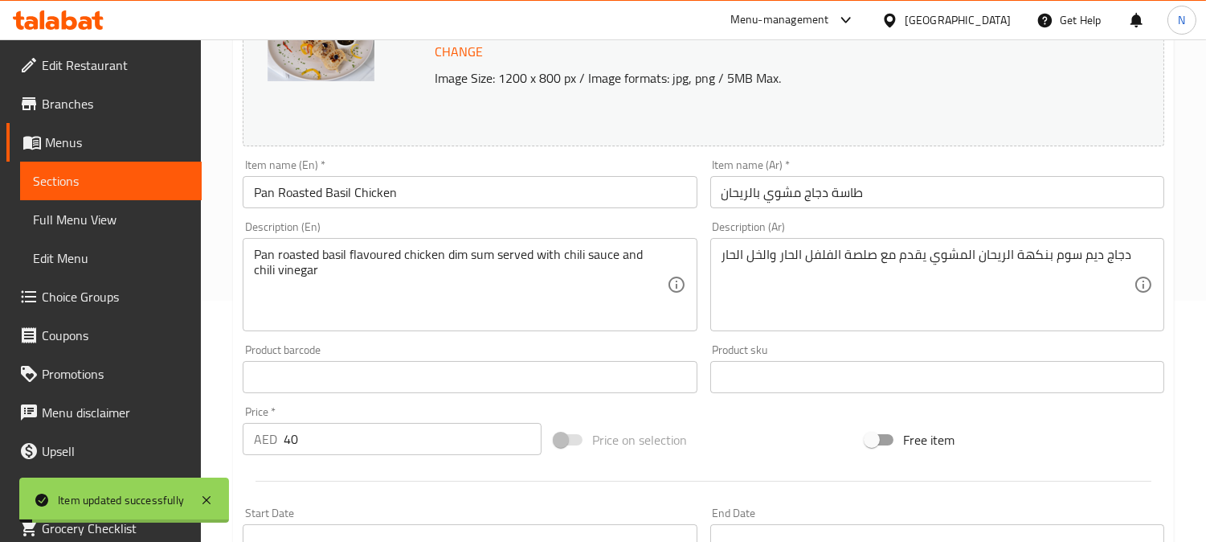
scroll to position [78, 0]
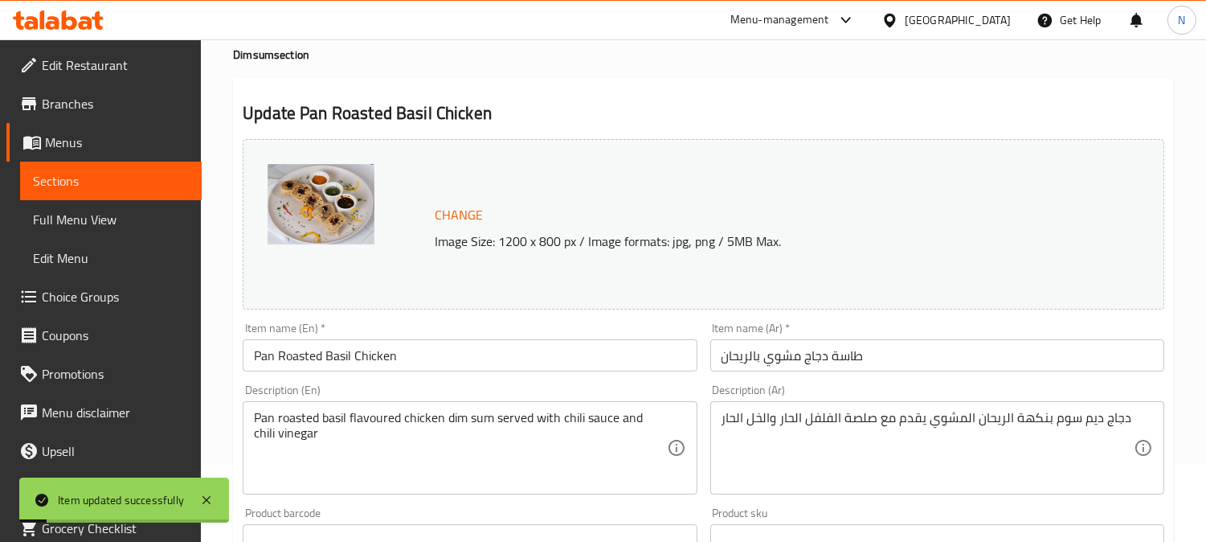
click at [311, 347] on input "Pan Roasted Basil Chicken" at bounding box center [470, 355] width 454 height 32
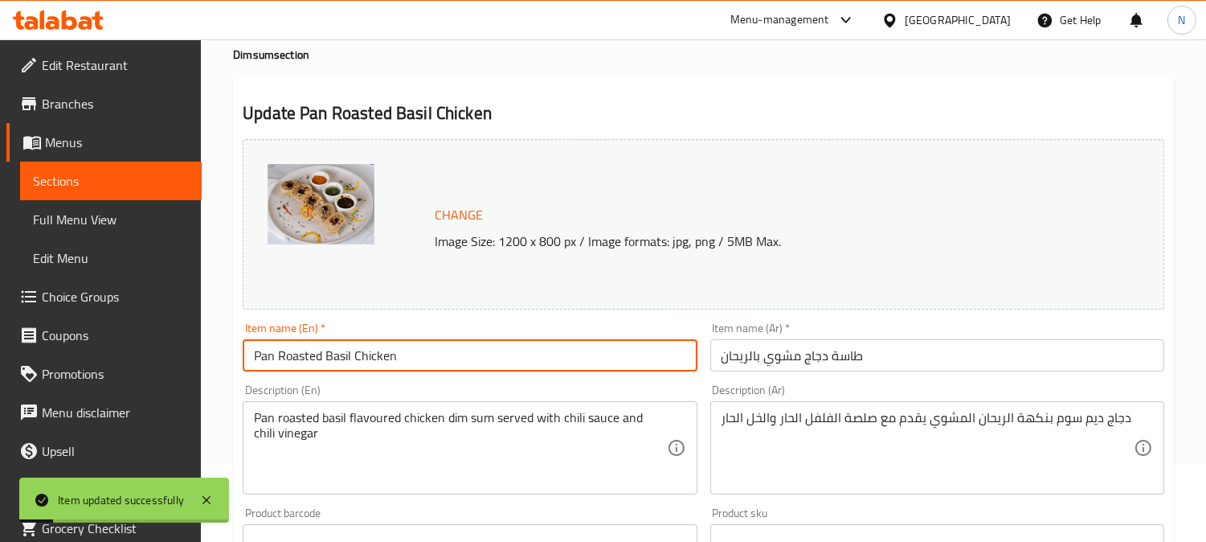
click at [311, 347] on input "Pan Roasted Basil Chicken" at bounding box center [470, 355] width 454 height 32
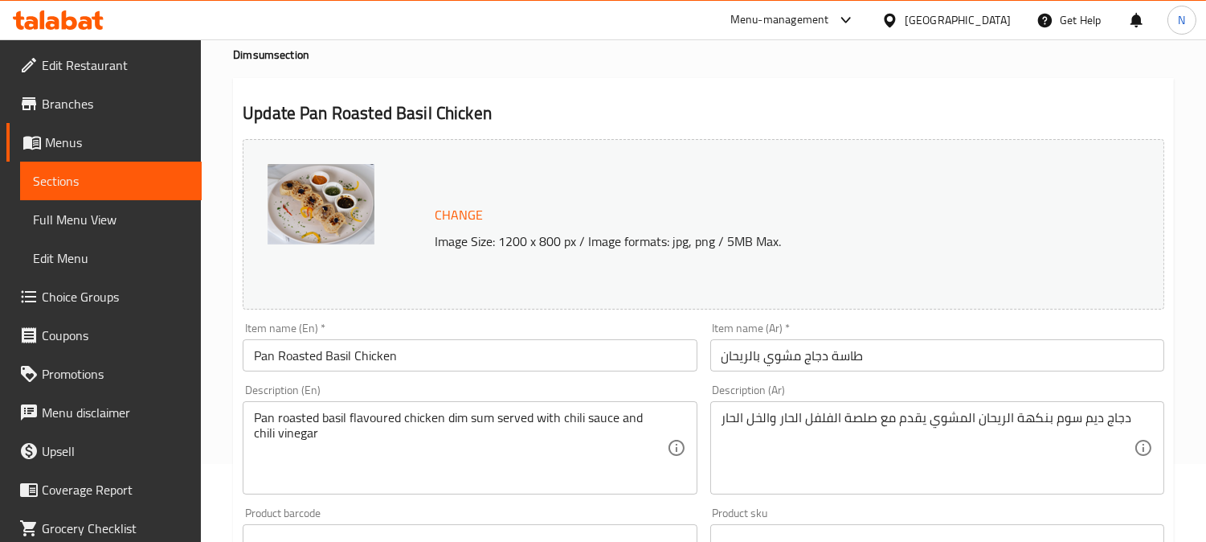
click at [229, 140] on div "Home / Restaurants management / Menus / Sections / item / update Dimsum section…" at bounding box center [704, 521] width 1006 height 1120
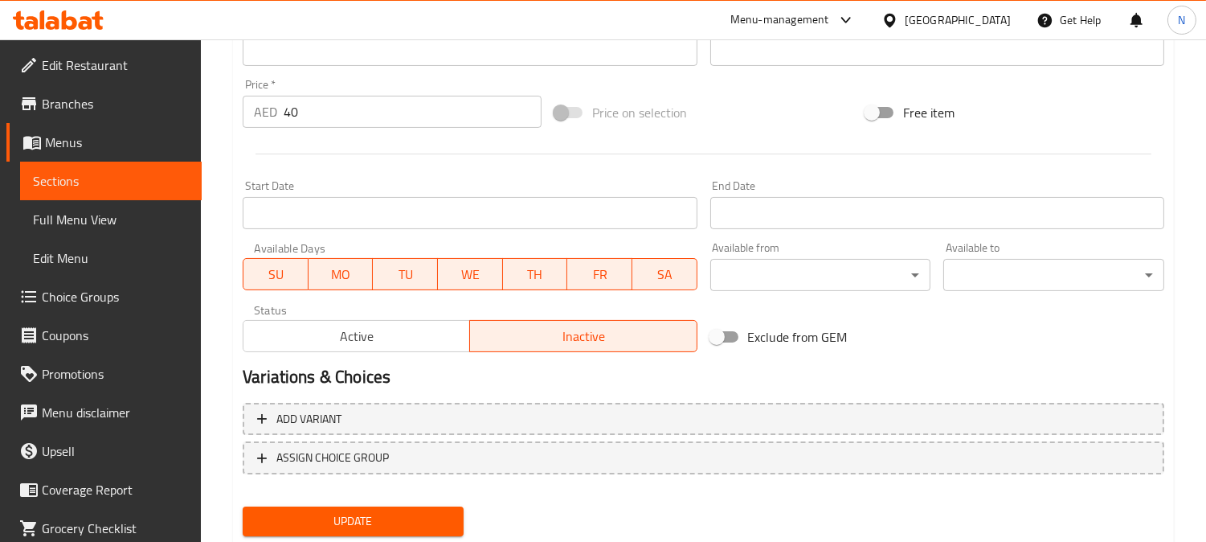
scroll to position [614, 0]
